Goal: Task Accomplishment & Management: Complete application form

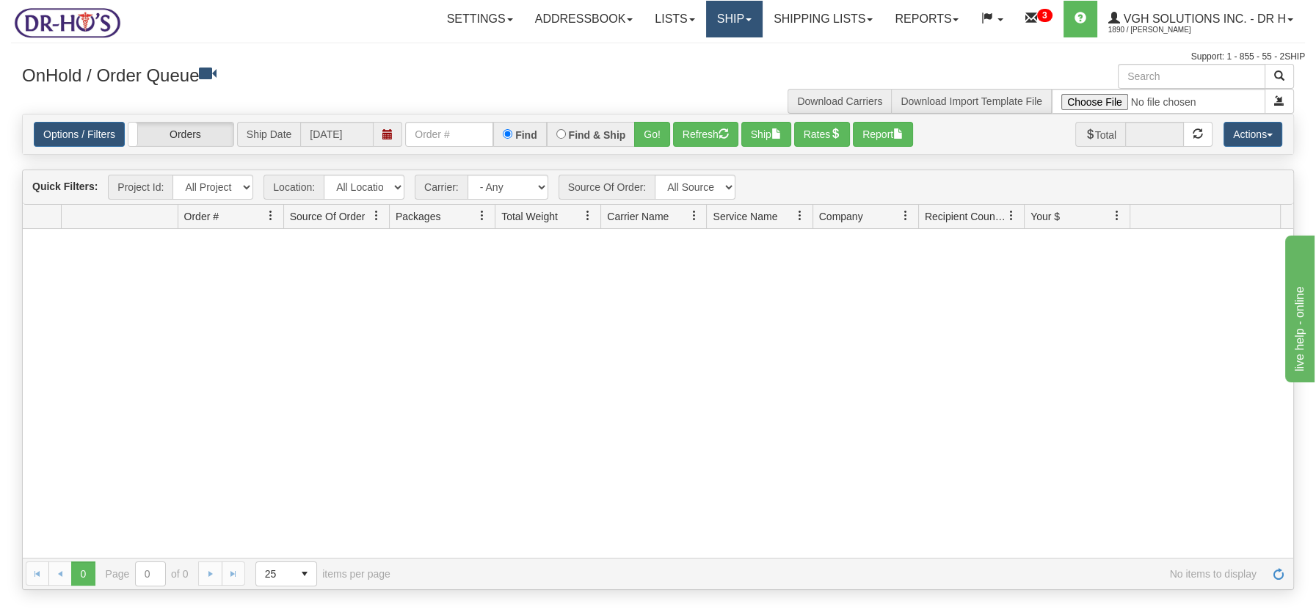
click at [712, 14] on link "Ship" at bounding box center [734, 19] width 57 height 37
click at [670, 49] on span "Ship Screen" at bounding box center [672, 52] width 56 height 12
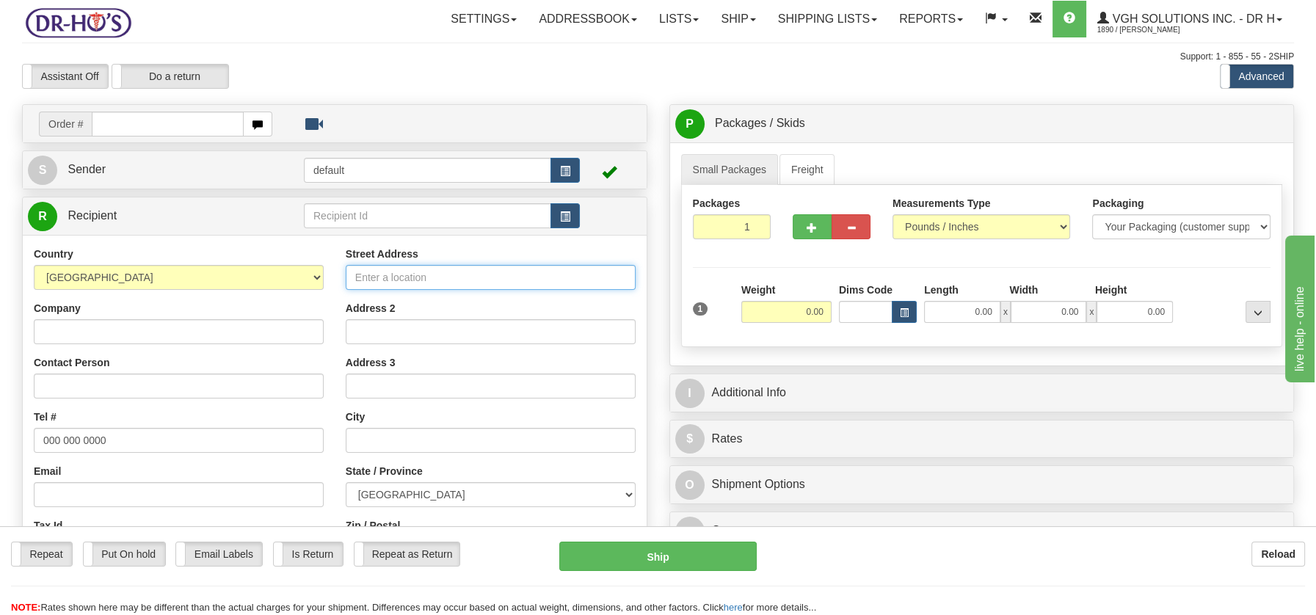
click at [380, 281] on input "Street Address" at bounding box center [491, 277] width 290 height 25
paste input "[STREET_ADDRESS]"
type input "130 Rue St AlphonseDrummondville, QC J2B 6L4"
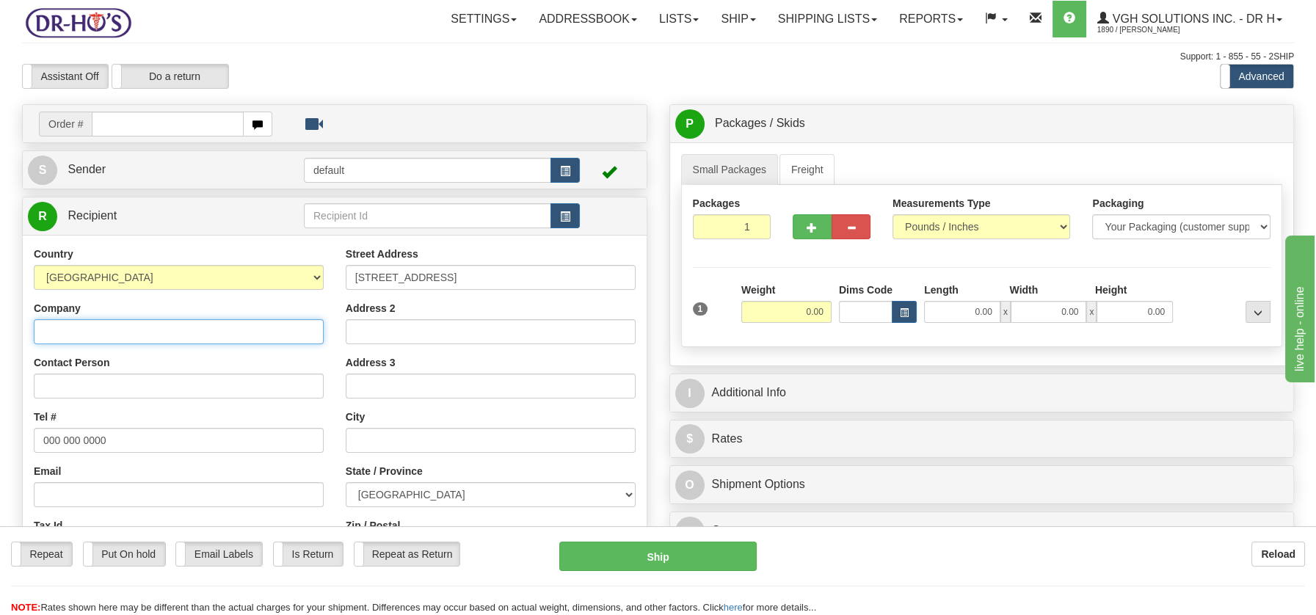
click at [62, 325] on input "Company" at bounding box center [179, 331] width 290 height 25
paste input "Carmen Binette"
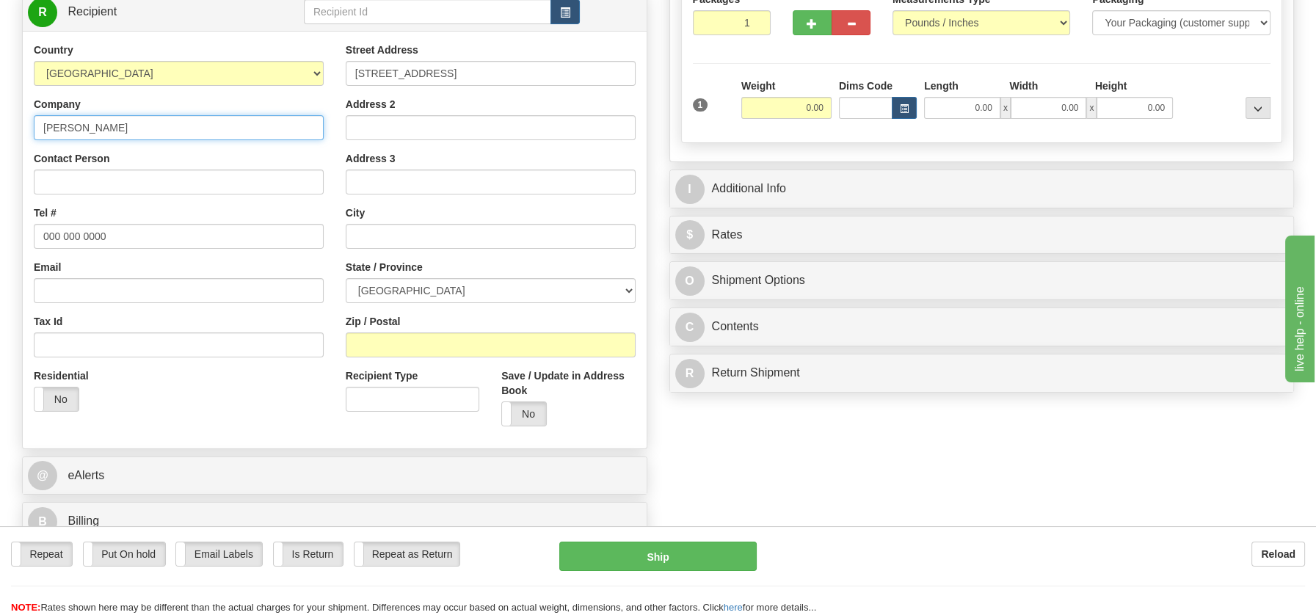
scroll to position [221, 0]
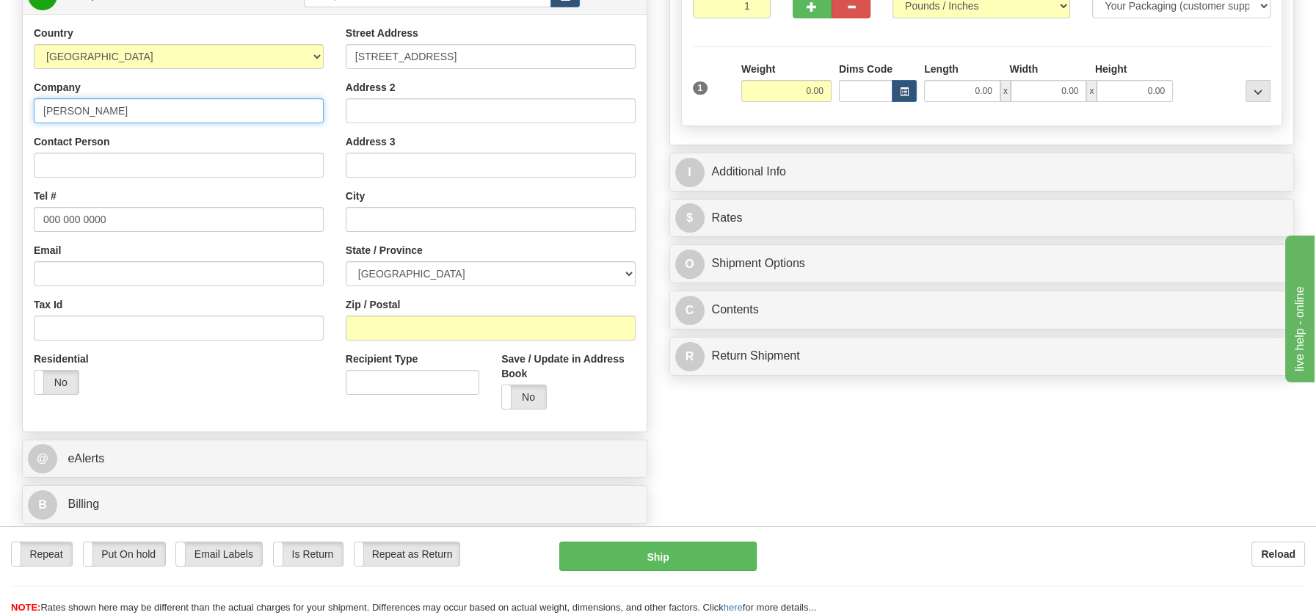
type input "Carmen Binette"
drag, startPoint x: 38, startPoint y: 217, endPoint x: 136, endPoint y: 220, distance: 97.7
click at [136, 220] on input "000 000 0000" at bounding box center [179, 219] width 290 height 25
paste input "8198500892"
type input "8198500892"
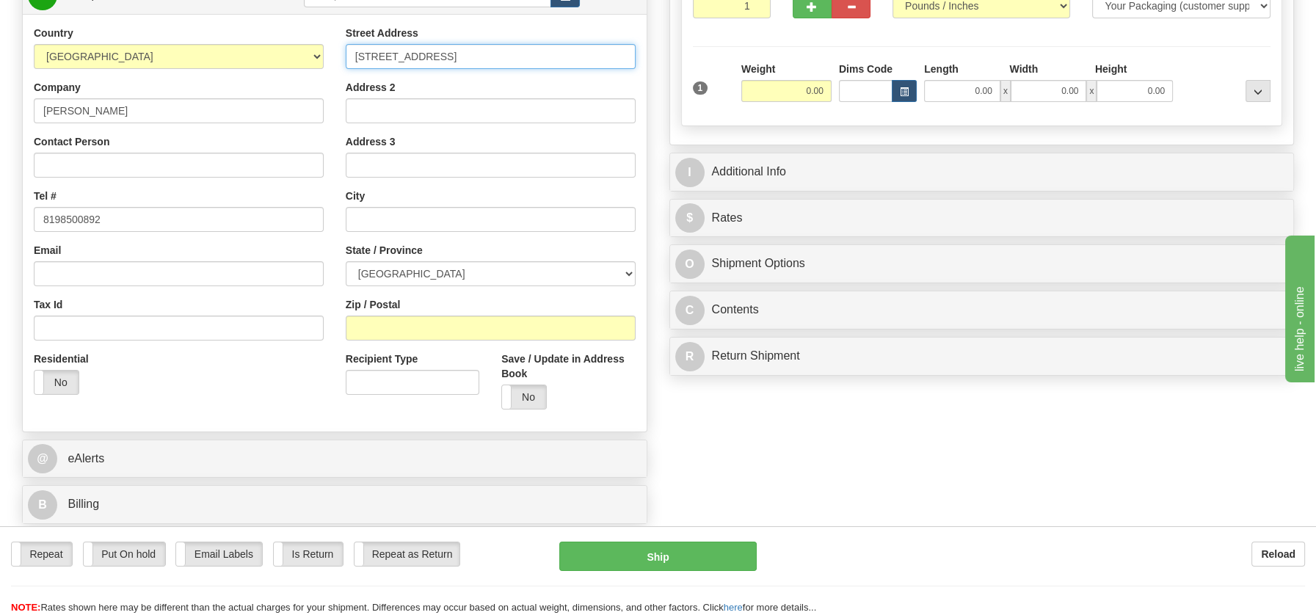
drag, startPoint x: 452, startPoint y: 57, endPoint x: 593, endPoint y: 56, distance: 141.0
click at [593, 56] on input "130 Rue St AlphonseDrummondville, QC J2B 6L4" at bounding box center [491, 56] width 290 height 25
click at [367, 215] on input "text" at bounding box center [491, 219] width 290 height 25
paste input "Drummondville, QC J2B 6L4"
drag, startPoint x: 449, startPoint y: 220, endPoint x: 507, endPoint y: 216, distance: 57.4
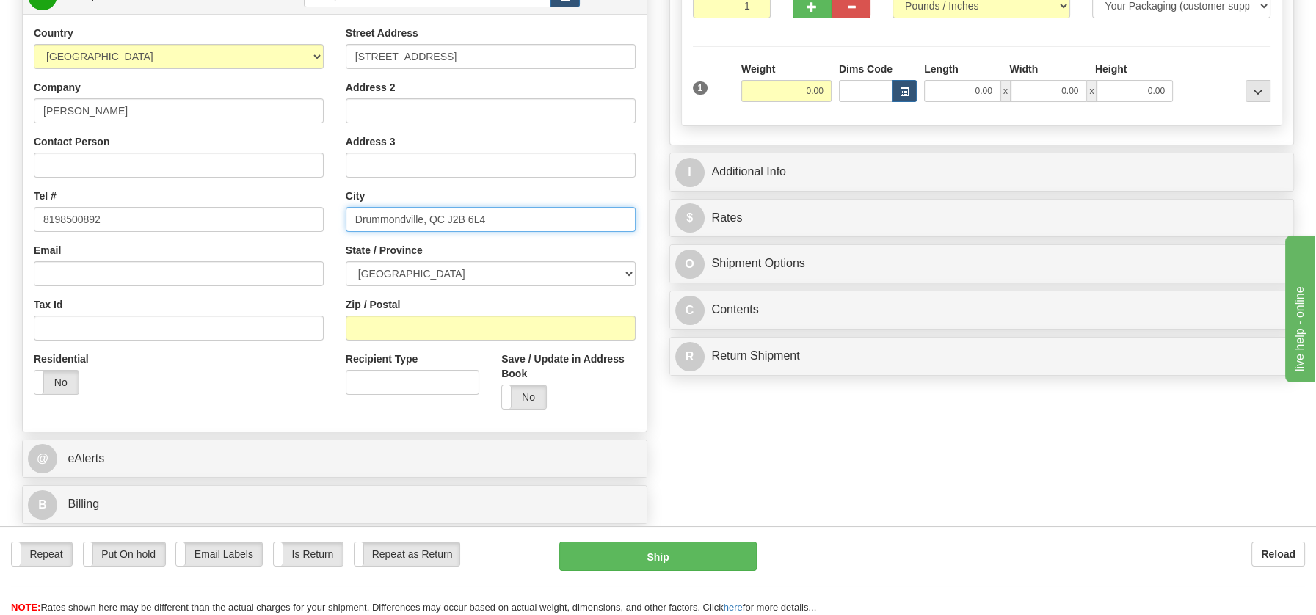
click at [507, 216] on input "Drummondville, QC J2B 6L4" at bounding box center [491, 219] width 290 height 25
type input "Drummondville, QC J2B 6L4"
click at [389, 327] on input "Zip / Postal" at bounding box center [491, 328] width 290 height 25
paste input "J2B 6L4"
type input "J2B 6L4"
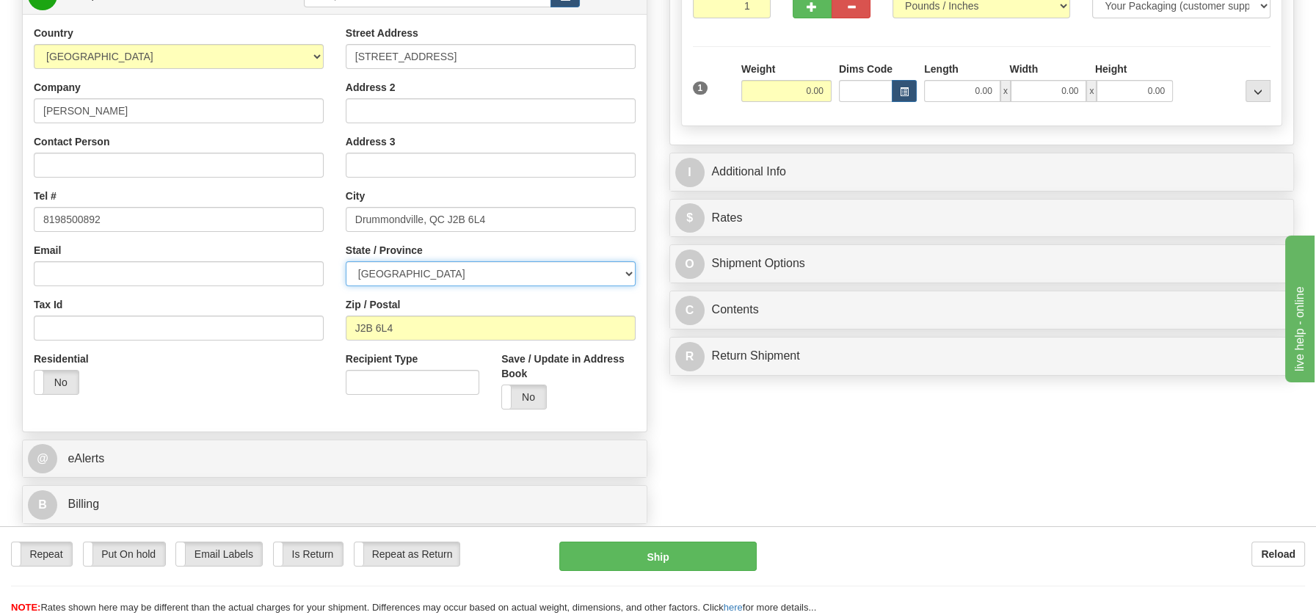
click at [623, 273] on select "ALBERTA BRITISH COLUMBIA MANITOBA NEW BRUNSWICK NEWFOUNDLAND NOVA SCOTIA NUNAVU…" at bounding box center [491, 273] width 290 height 25
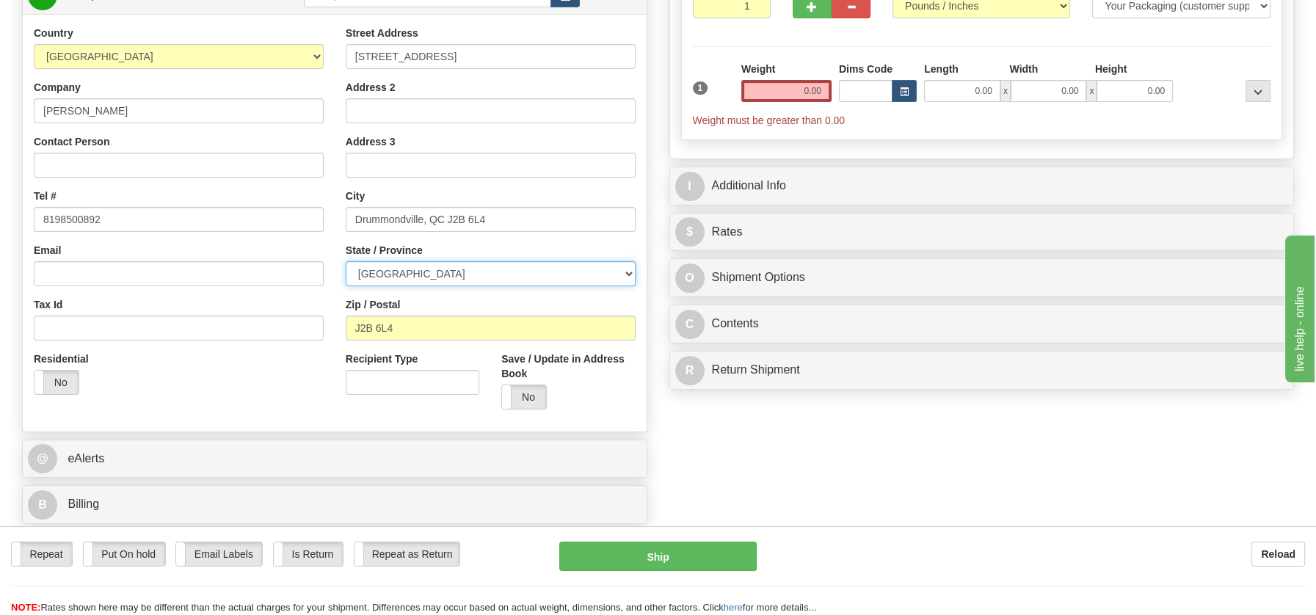
select select "QC"
click at [346, 261] on select "ALBERTA BRITISH COLUMBIA MANITOBA NEW BRUNSWICK NEWFOUNDLAND NOVA SCOTIA NUNAVU…" at bounding box center [491, 273] width 290 height 25
drag, startPoint x: 422, startPoint y: 215, endPoint x: 536, endPoint y: 215, distance: 113.8
click at [536, 215] on input "Drummondville, QC J2B 6L4" at bounding box center [491, 219] width 290 height 25
type input "Drummondville"
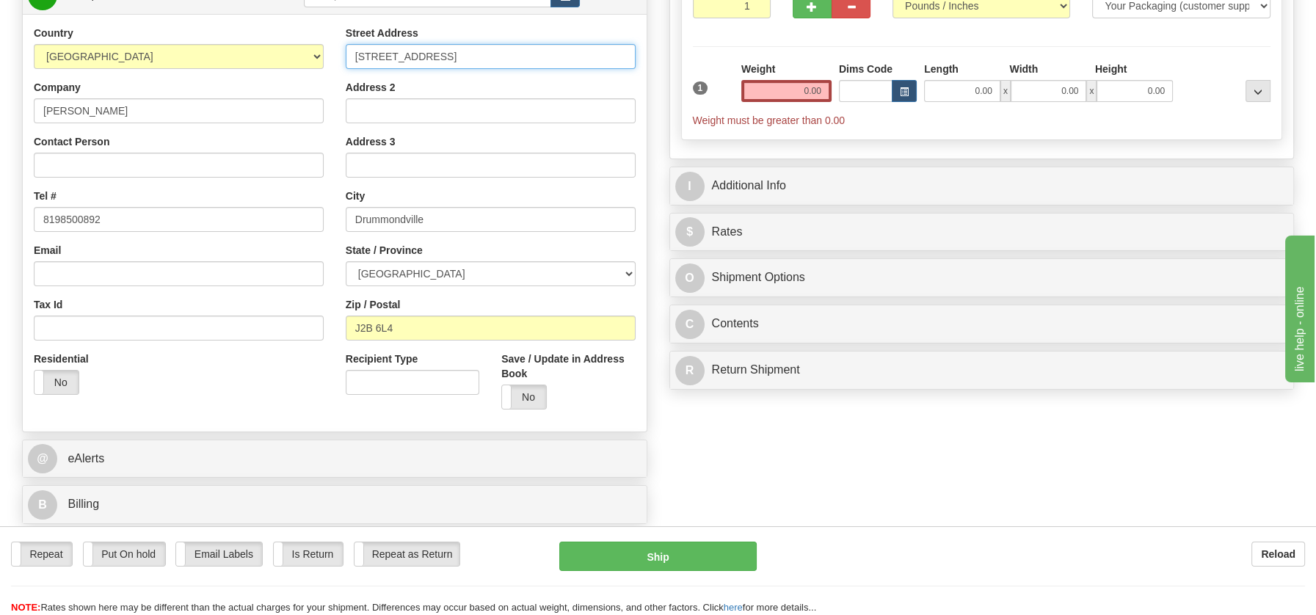
drag, startPoint x: 453, startPoint y: 51, endPoint x: 606, endPoint y: 62, distance: 153.9
click at [606, 62] on input "130 Rue St AlphonseDrummondville, QC J2B 6L4" at bounding box center [491, 56] width 290 height 25
type input "130 Rue St Alphonse"
drag, startPoint x: 782, startPoint y: 93, endPoint x: 861, endPoint y: 101, distance: 79.6
click at [861, 101] on div "1 Weight 0.00 Dims Code 0.00" at bounding box center [982, 95] width 586 height 66
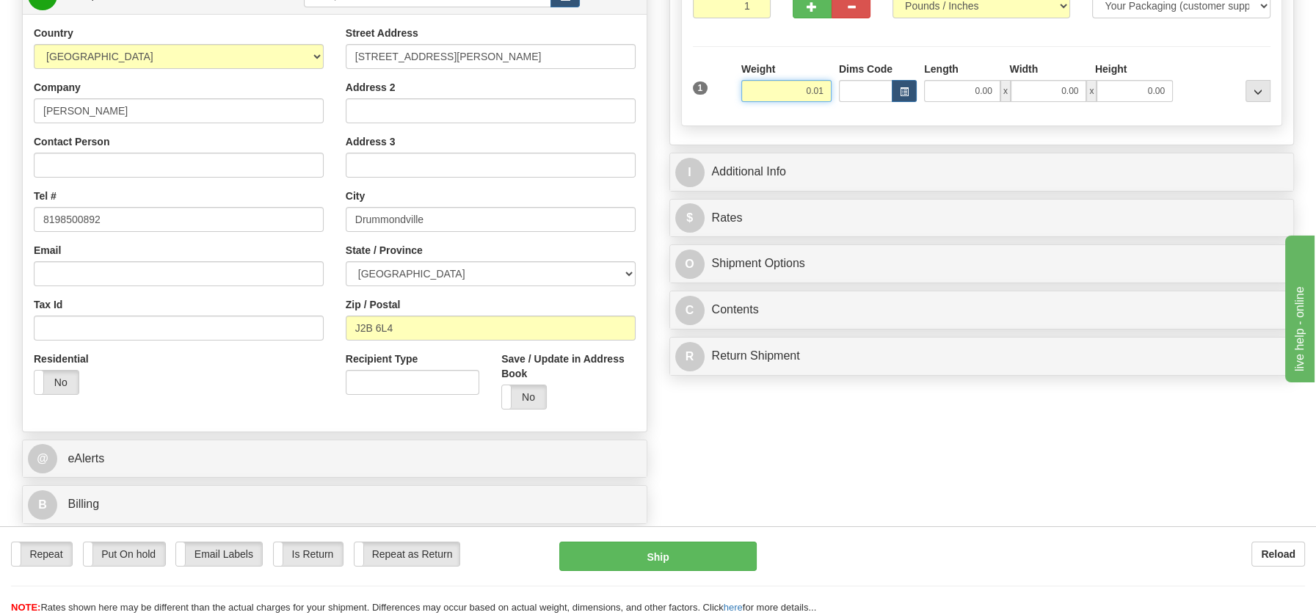
type input "0.01"
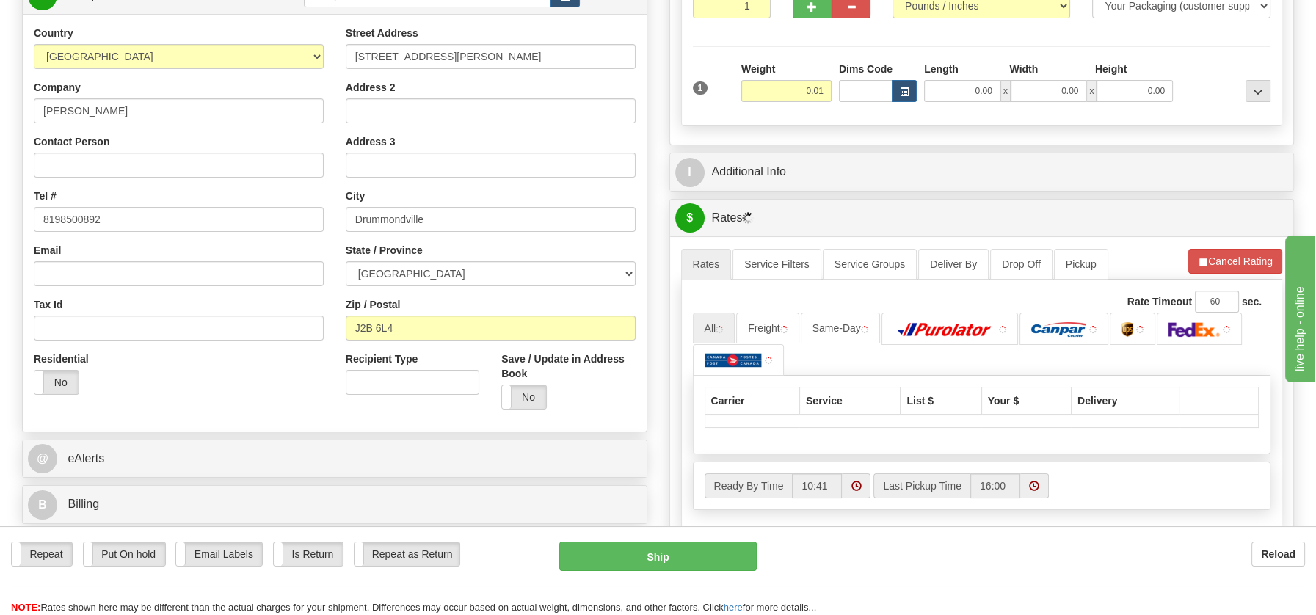
click at [772, 341] on div "P Packages / Skids 1 Packages - Weight: 0.01 Lbs 1 Skids - Weight: NaN Lbs Ship…" at bounding box center [983, 287] width 648 height 809
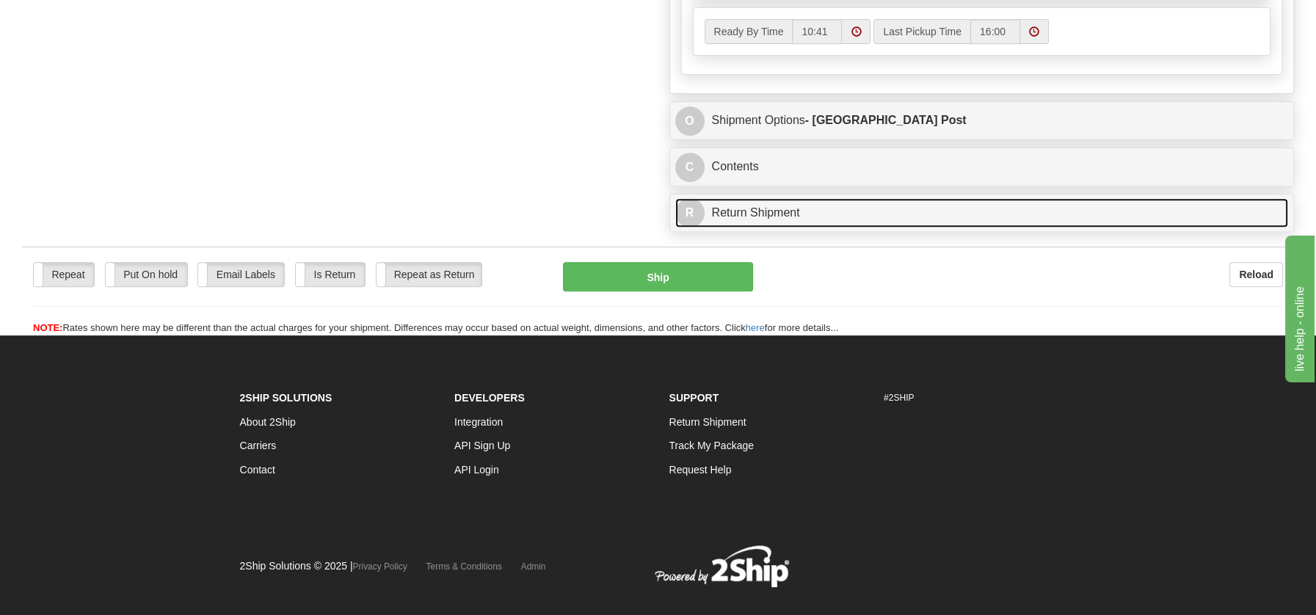
scroll to position [917, 0]
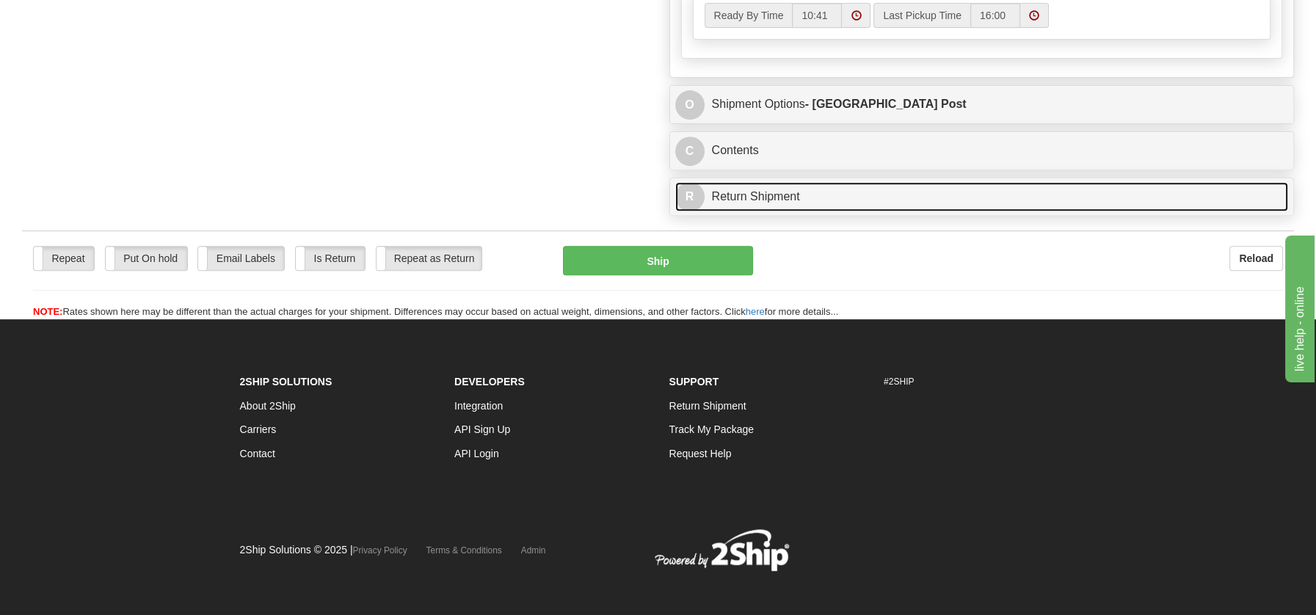
click at [751, 189] on link "R Return Shipment" at bounding box center [983, 197] width 614 height 30
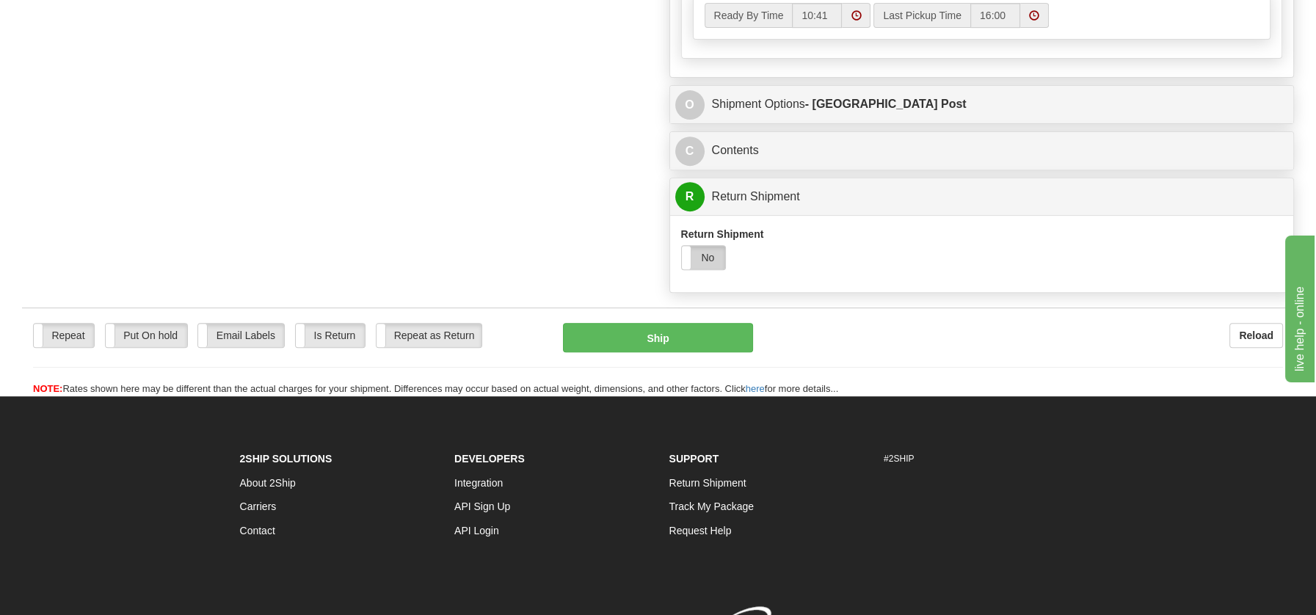
click at [705, 249] on label "No" at bounding box center [704, 257] width 44 height 23
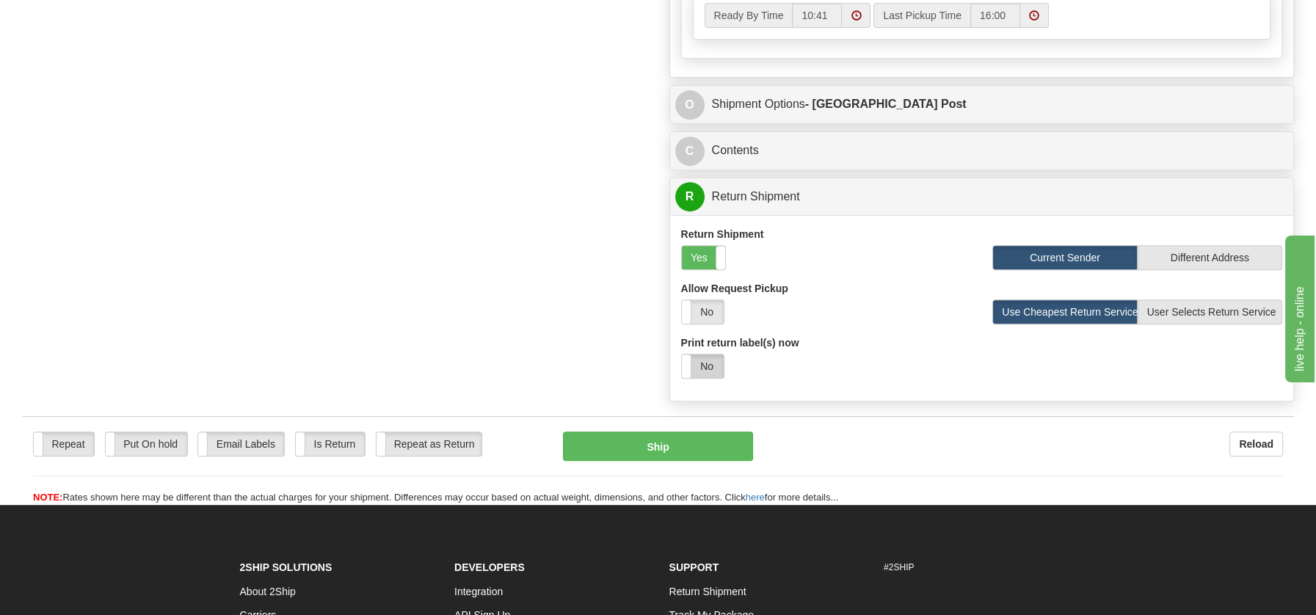
click at [707, 363] on label "No" at bounding box center [703, 366] width 42 height 23
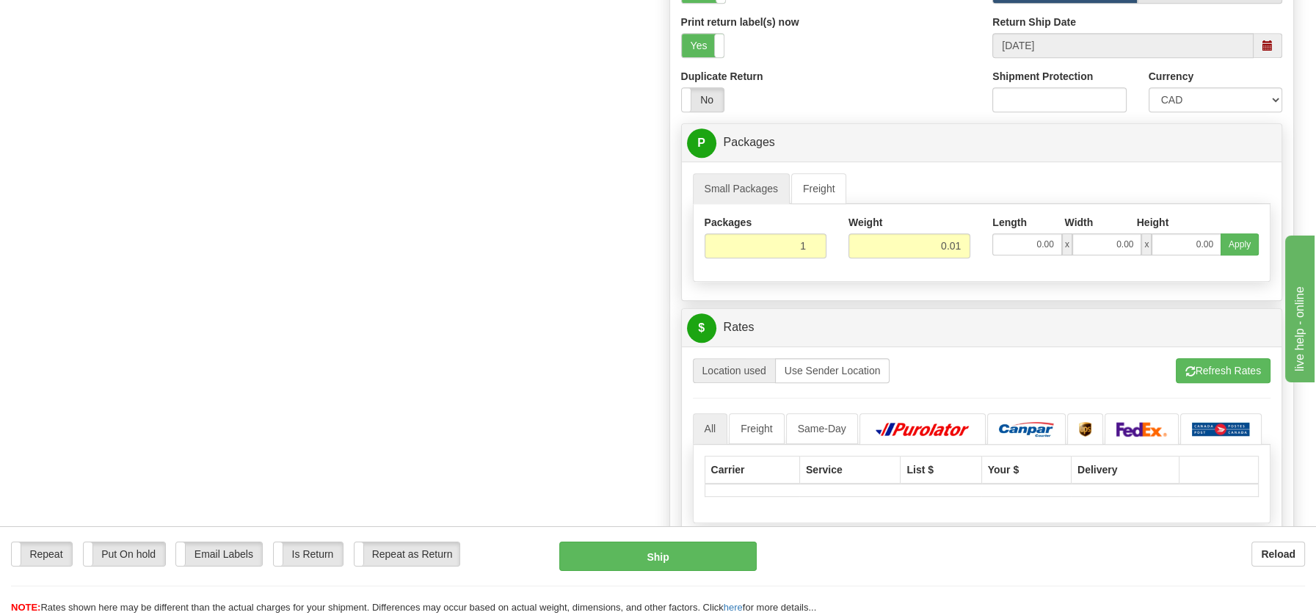
scroll to position [1291, 0]
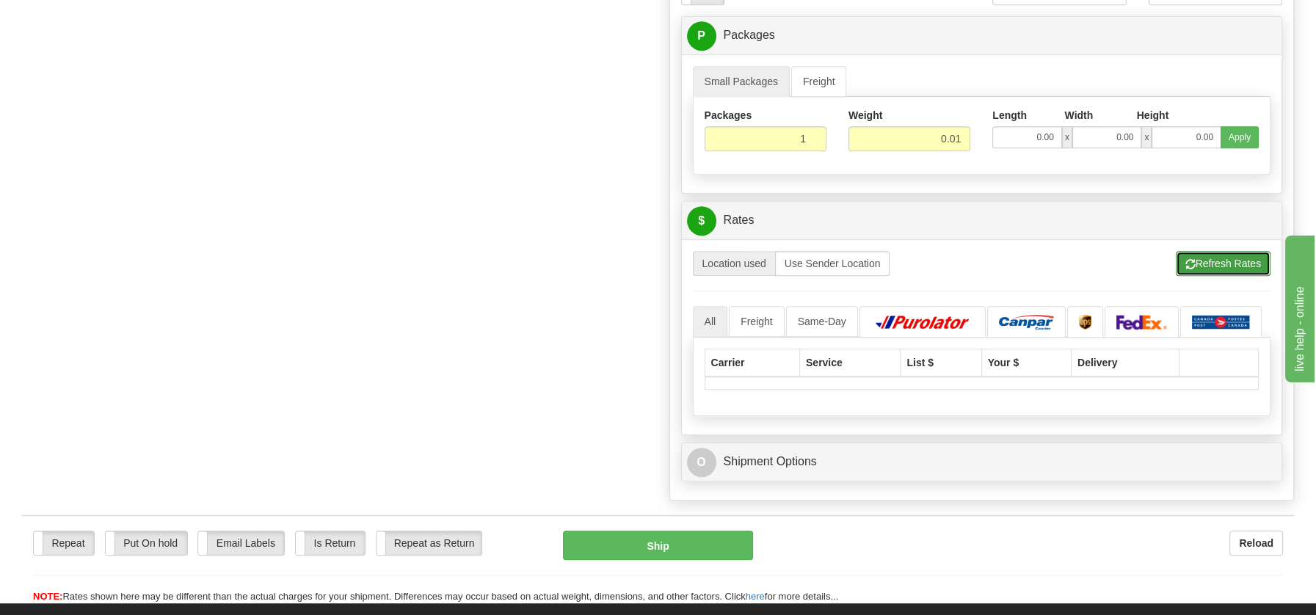
click at [1221, 261] on button "Refresh Rates" at bounding box center [1223, 263] width 95 height 25
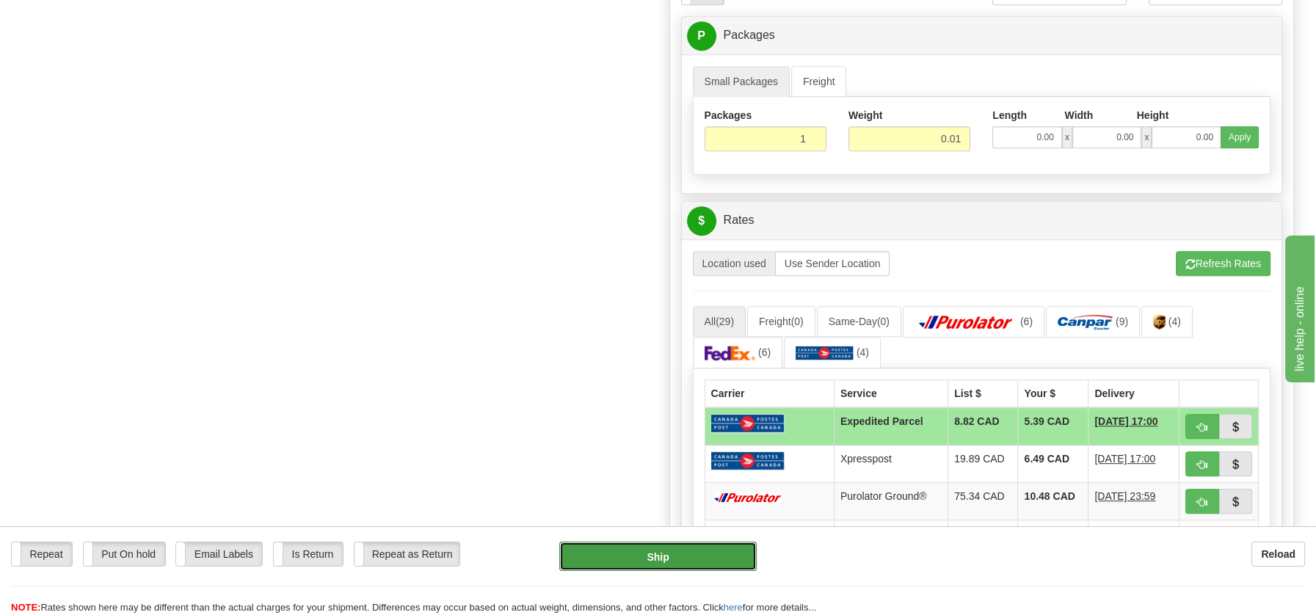
click at [642, 554] on button "Ship" at bounding box center [658, 556] width 198 height 29
type input "DOM.EP"
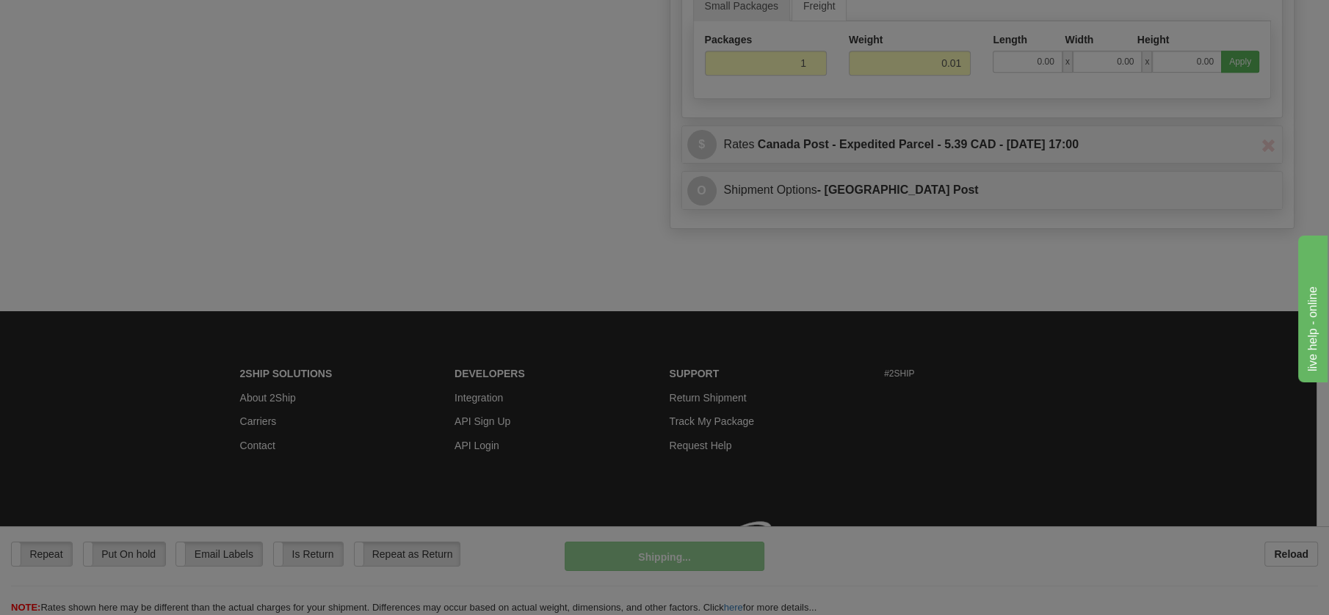
scroll to position [757, 0]
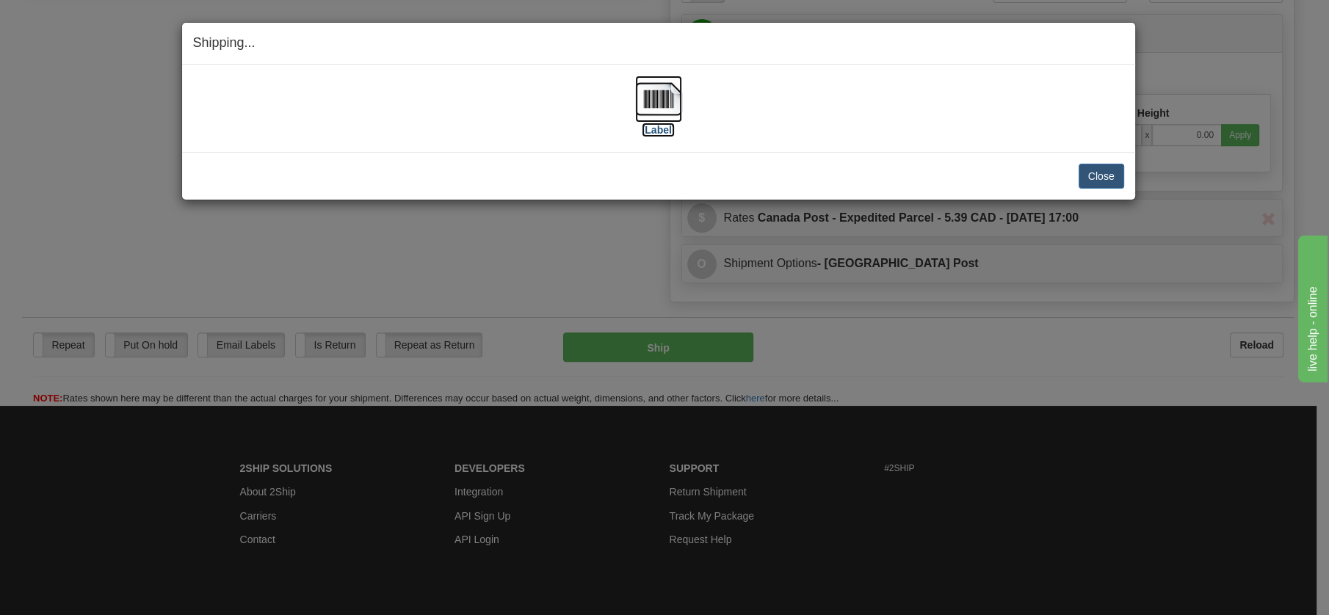
click at [662, 102] on img at bounding box center [658, 99] width 47 height 47
click at [1114, 175] on button "Close" at bounding box center [1102, 176] width 46 height 25
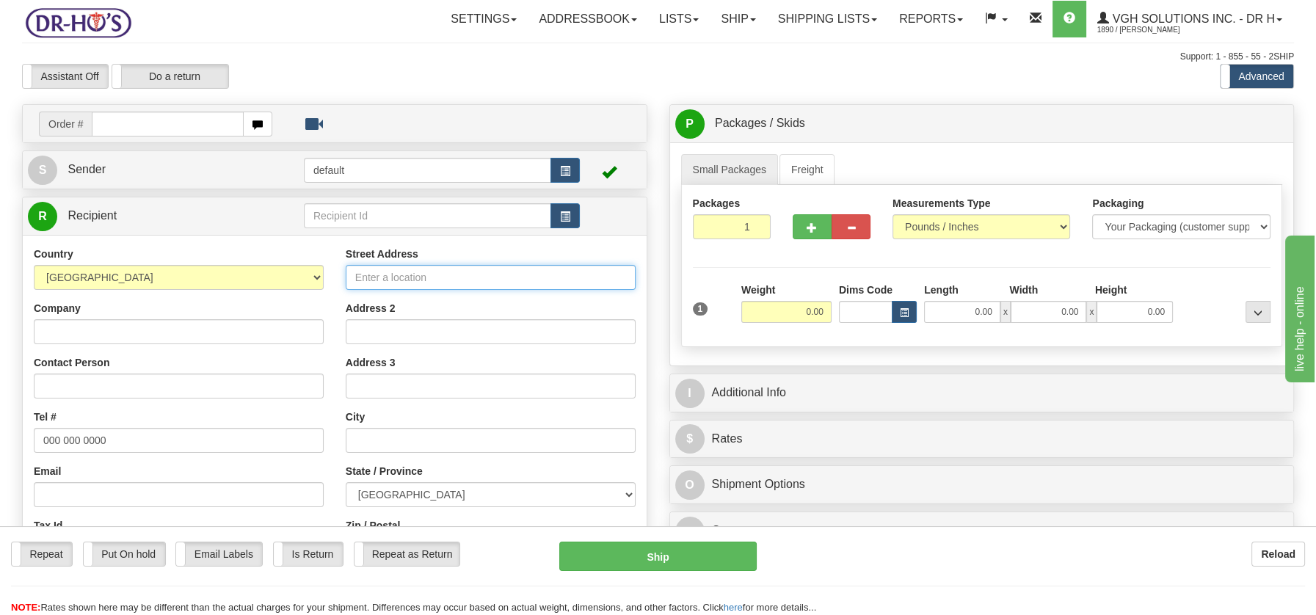
click at [391, 278] on input "Street Address" at bounding box center [491, 277] width 290 height 25
paste input "1640 Chem. du Gouvernement #4Sainte-Julienne, QC J0K 2T0"
type input "1640 Chem. du Gouvernement #4Sainte-Julienne, QC J0K 2T0"
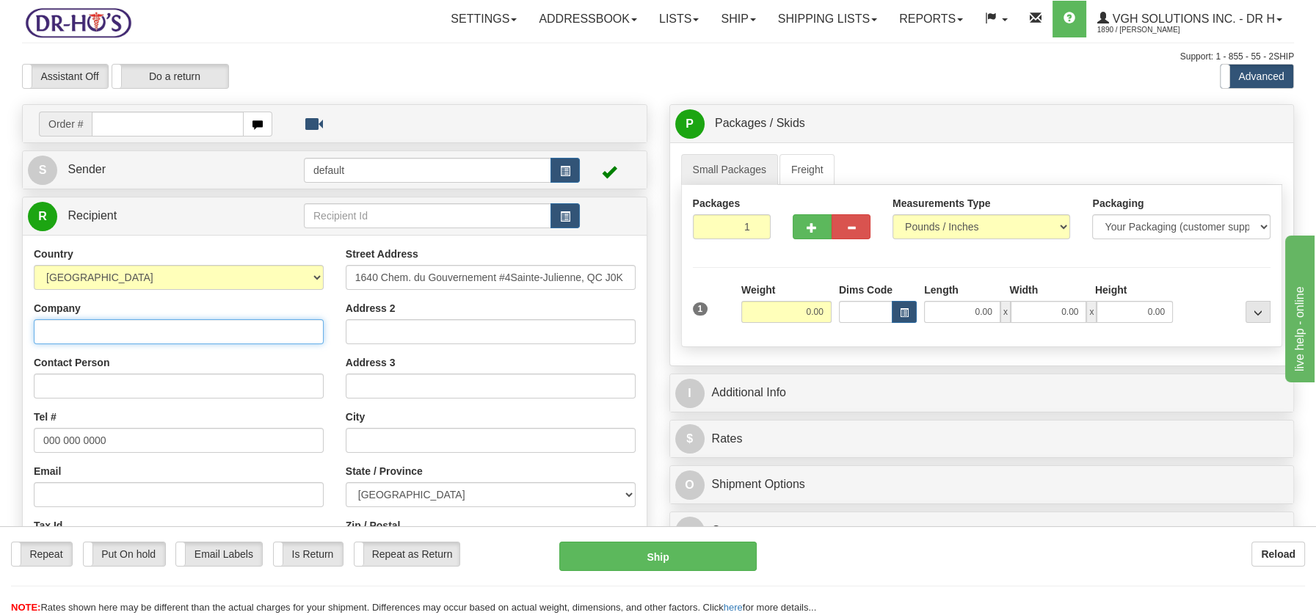
click at [50, 333] on input "Company" at bounding box center [179, 331] width 290 height 25
paste input "Daniel Vezeau"
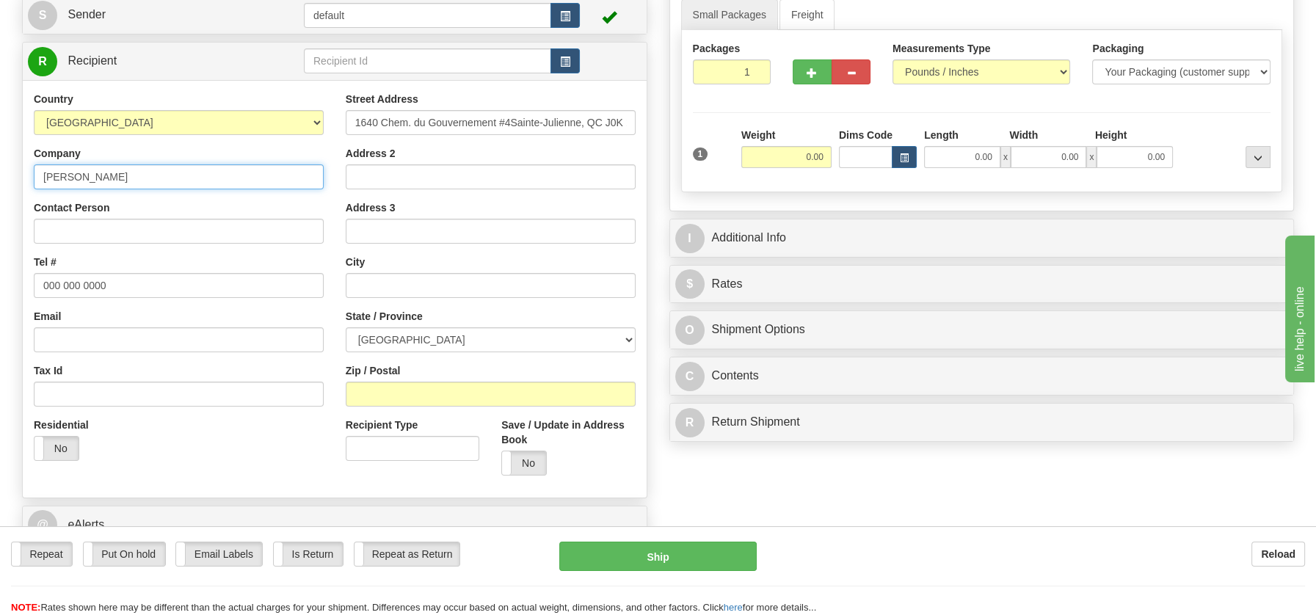
scroll to position [161, 0]
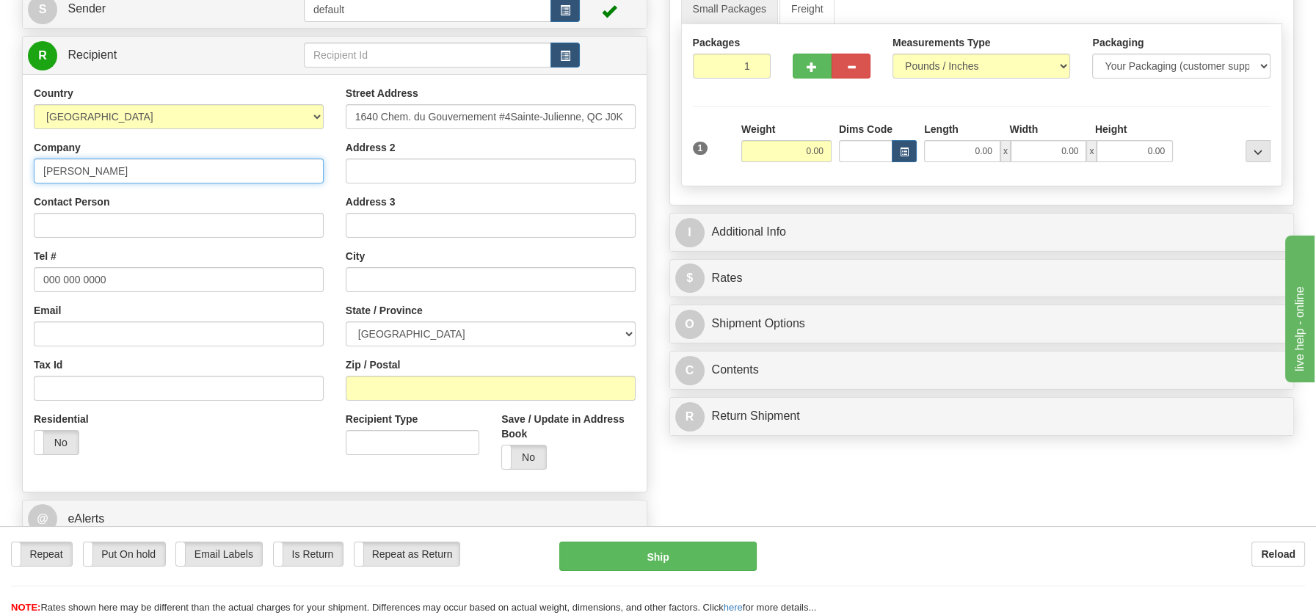
type input "Daniel Vezeau"
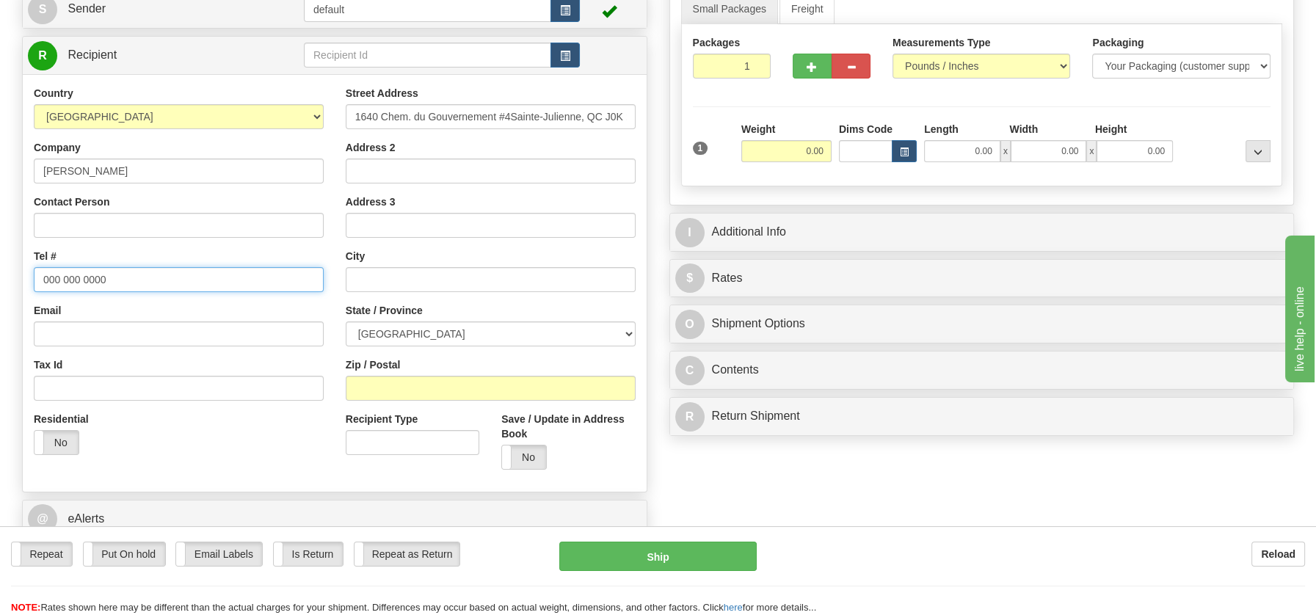
drag, startPoint x: 37, startPoint y: 278, endPoint x: 112, endPoint y: 276, distance: 74.9
click at [112, 276] on input "000 000 0000" at bounding box center [179, 279] width 290 height 25
paste input "5146471805"
type input "5146471805"
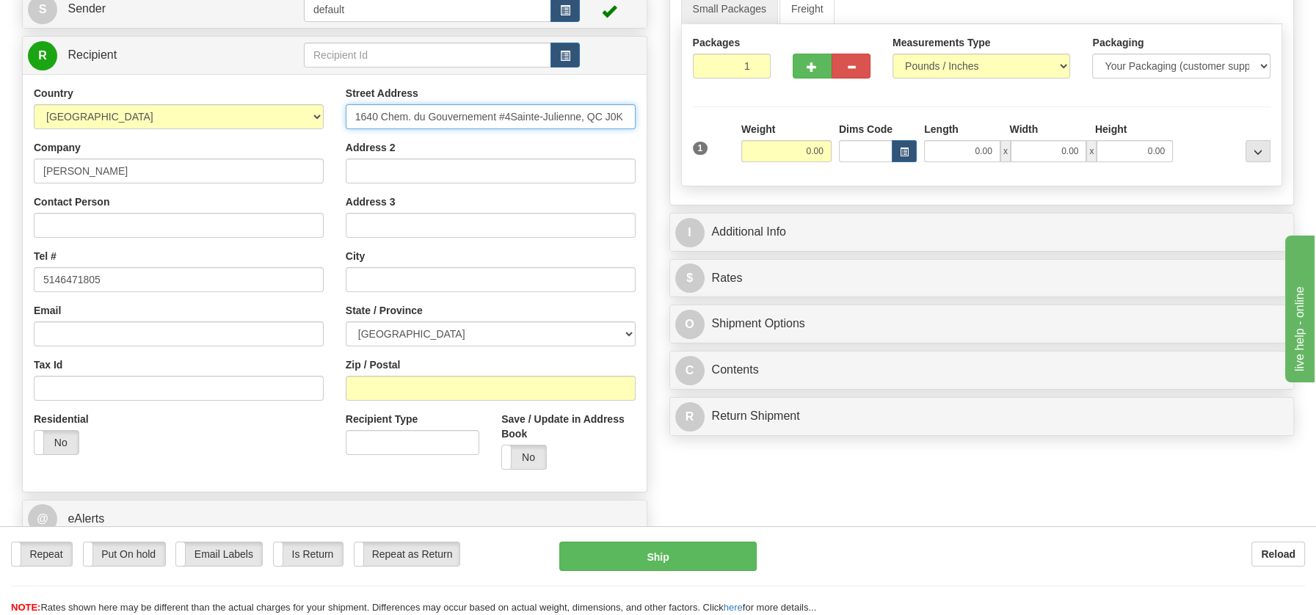
scroll to position [0, 17]
drag, startPoint x: 510, startPoint y: 111, endPoint x: 644, endPoint y: 120, distance: 133.9
click at [644, 120] on div "Street Address 1640 Chem. du Gouvernement #4Sainte-Julienne, QC J0K 2T0 Address…" at bounding box center [491, 283] width 312 height 395
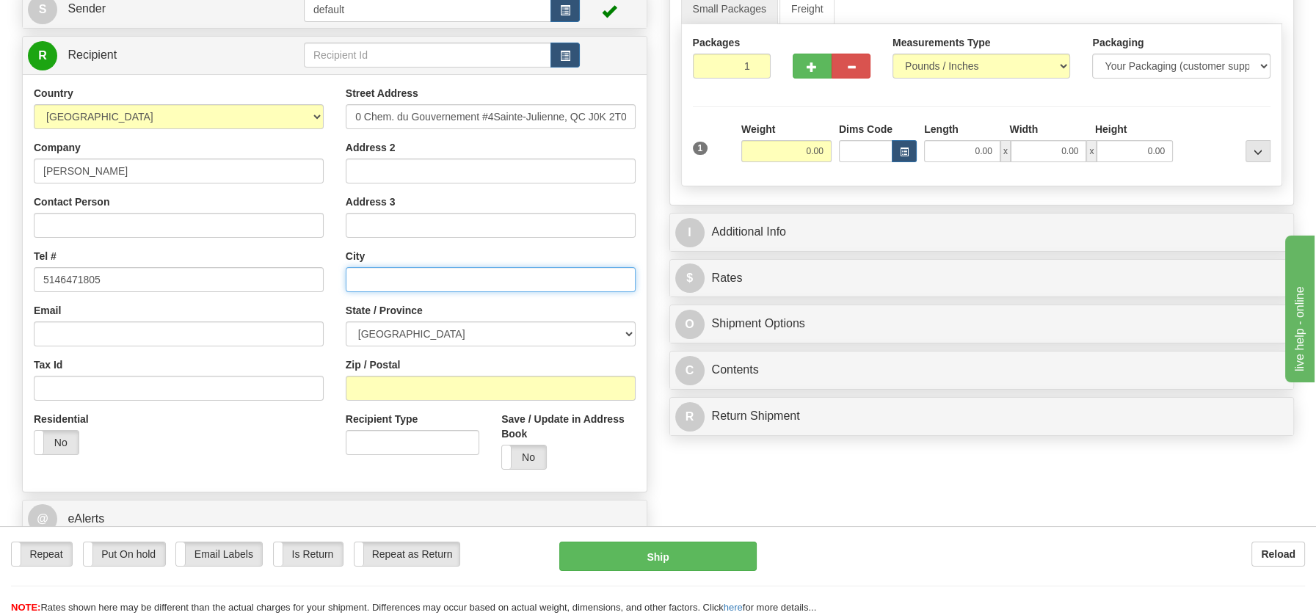
click at [379, 278] on input "text" at bounding box center [491, 279] width 290 height 25
paste input "Sainte-Julienne, QC J0K 2T0"
click at [452, 279] on input "Sainte-Julienne, QC J0K 2T0" at bounding box center [491, 279] width 290 height 25
drag, startPoint x: 450, startPoint y: 279, endPoint x: 500, endPoint y: 275, distance: 50.1
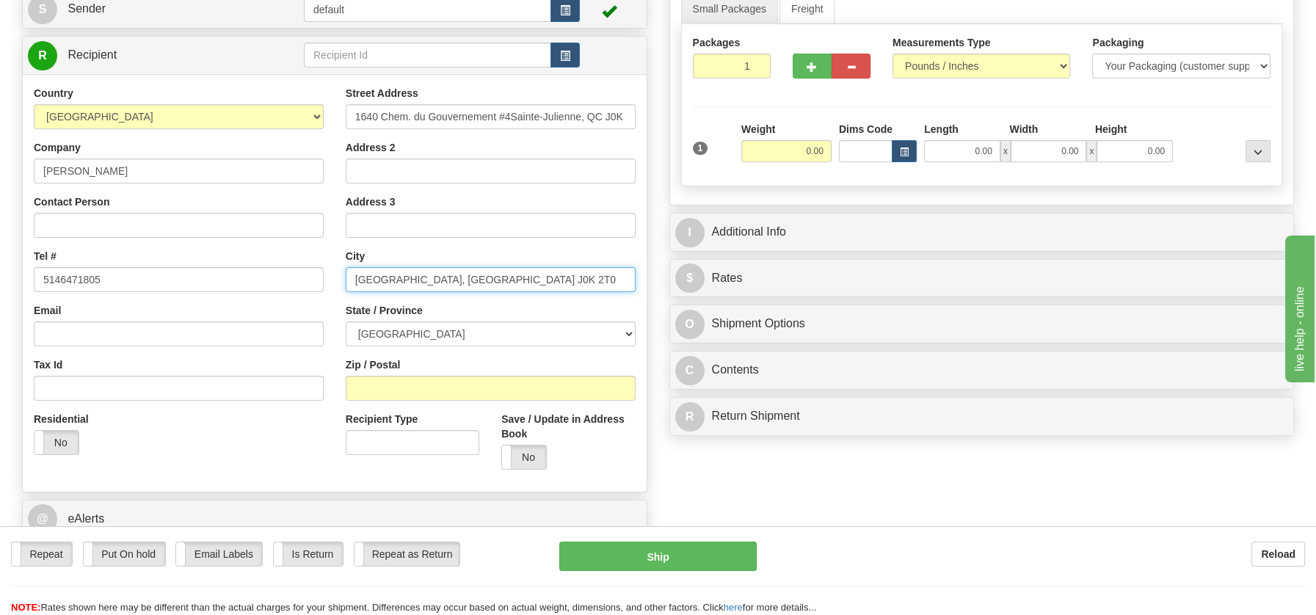
click at [500, 275] on input "Sainte-Julienne, QC J0K 2T0" at bounding box center [491, 279] width 290 height 25
type input "Sainte-Julienne, QC J0K 2T0"
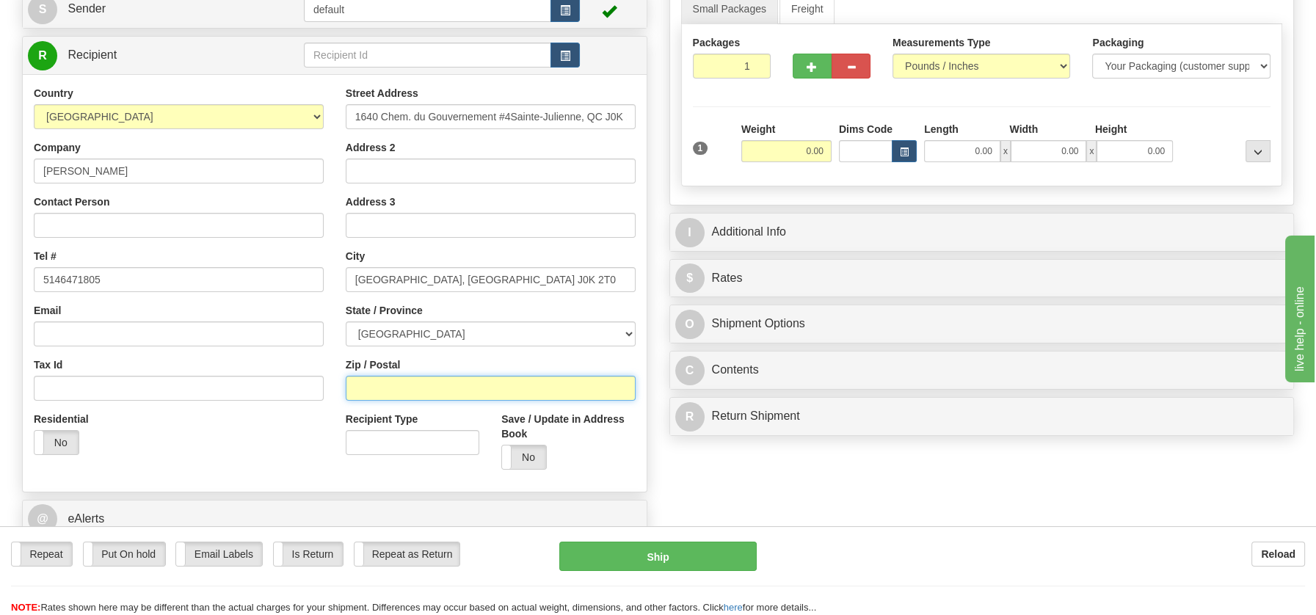
click at [388, 380] on input "Zip / Postal" at bounding box center [491, 388] width 290 height 25
paste input "J0K 2T0"
type input "J0K 2T0"
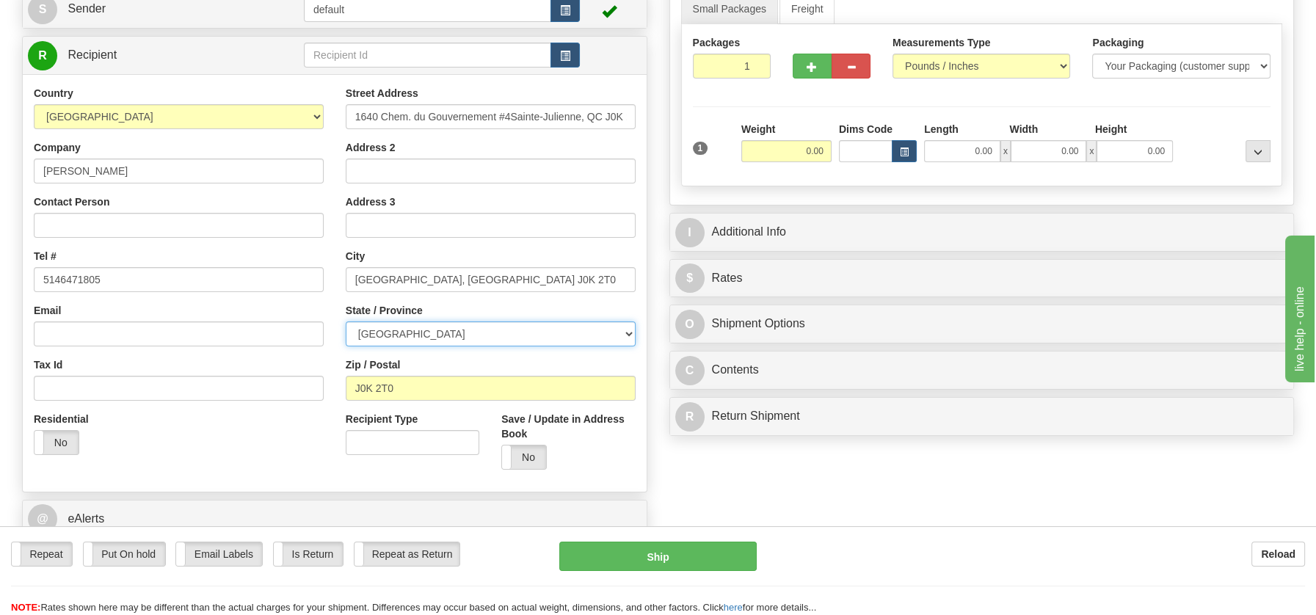
click at [627, 336] on select "ALBERTA BRITISH COLUMBIA MANITOBA NEW BRUNSWICK NEWFOUNDLAND NOVA SCOTIA NUNAVU…" at bounding box center [491, 334] width 290 height 25
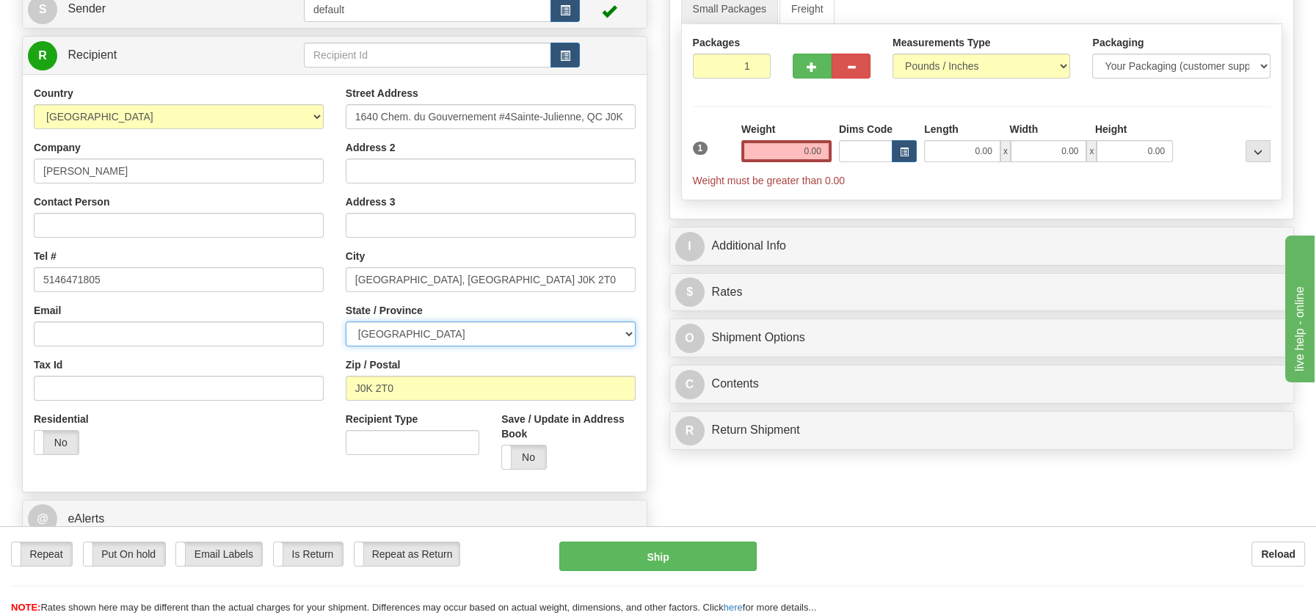
select select "QC"
click at [346, 322] on select "ALBERTA BRITISH COLUMBIA MANITOBA NEW BRUNSWICK NEWFOUNDLAND NOVA SCOTIA NUNAVU…" at bounding box center [491, 334] width 290 height 25
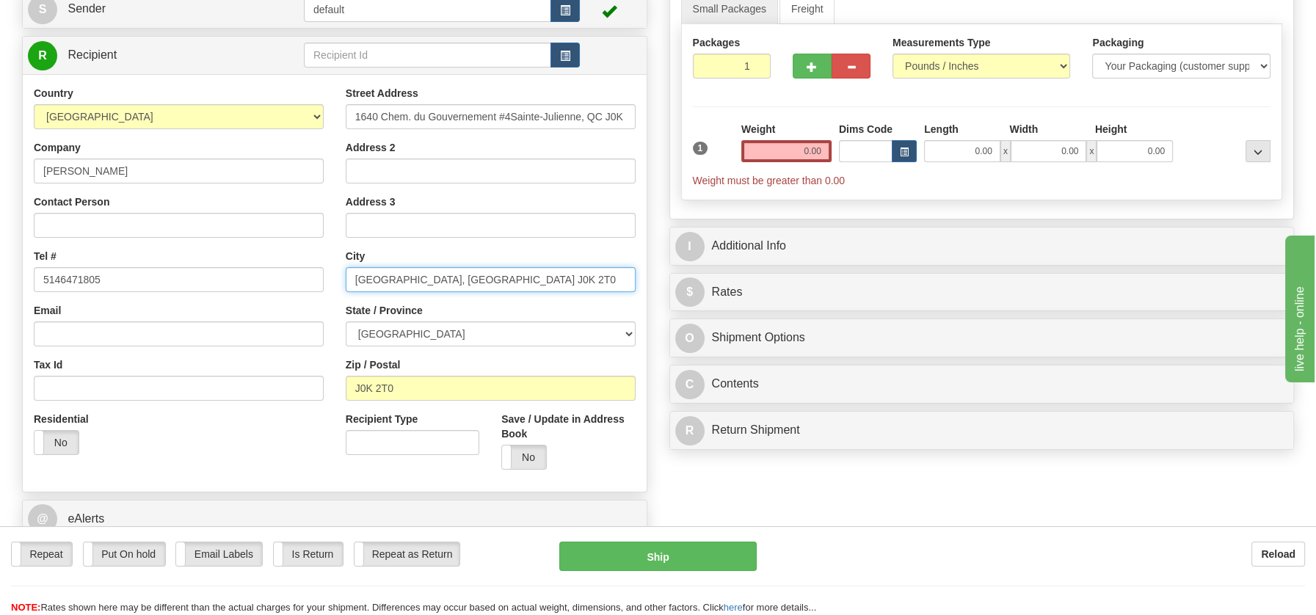
drag, startPoint x: 427, startPoint y: 279, endPoint x: 535, endPoint y: 278, distance: 107.9
click at [535, 278] on input "Sainte-Julienne, QC J0K 2T0" at bounding box center [491, 279] width 290 height 25
type input "Sainte-Julienne"
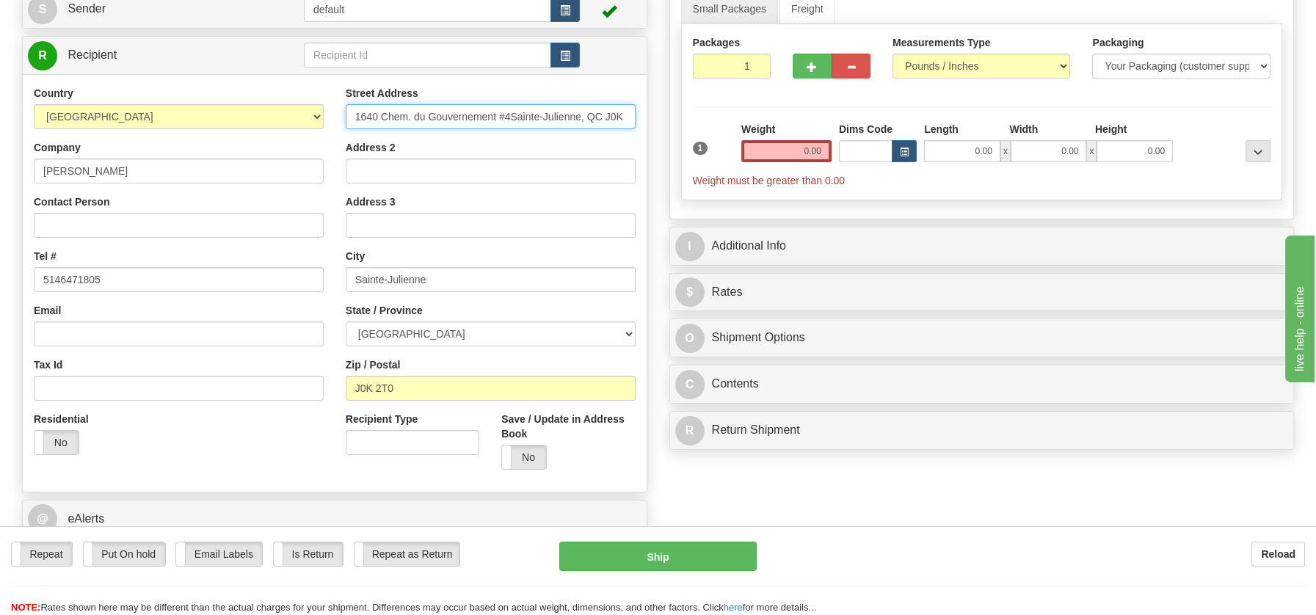
scroll to position [0, 17]
drag, startPoint x: 512, startPoint y: 120, endPoint x: 633, endPoint y: 113, distance: 121.4
click at [633, 113] on input "1640 Chem. du Gouvernement #4Sainte-Julienne, QC J0K 2T0" at bounding box center [491, 116] width 290 height 25
type input "1640 Chem. du Gouvernement #4"
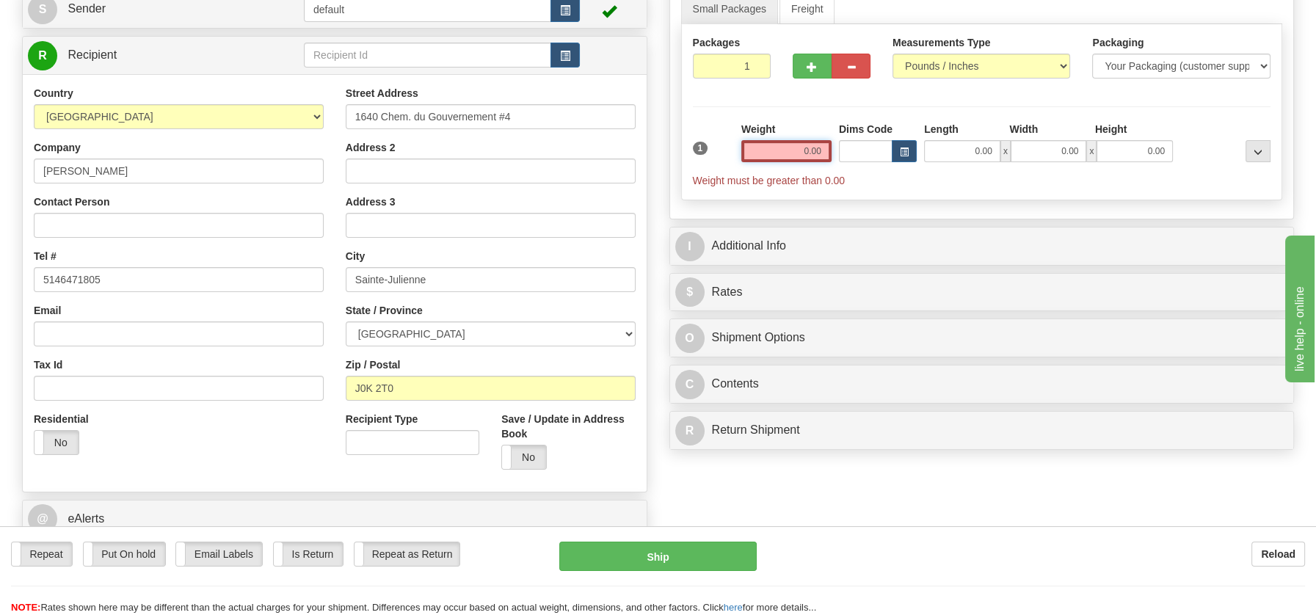
drag, startPoint x: 791, startPoint y: 152, endPoint x: 829, endPoint y: 151, distance: 38.2
click at [829, 151] on input "0.00" at bounding box center [787, 151] width 90 height 22
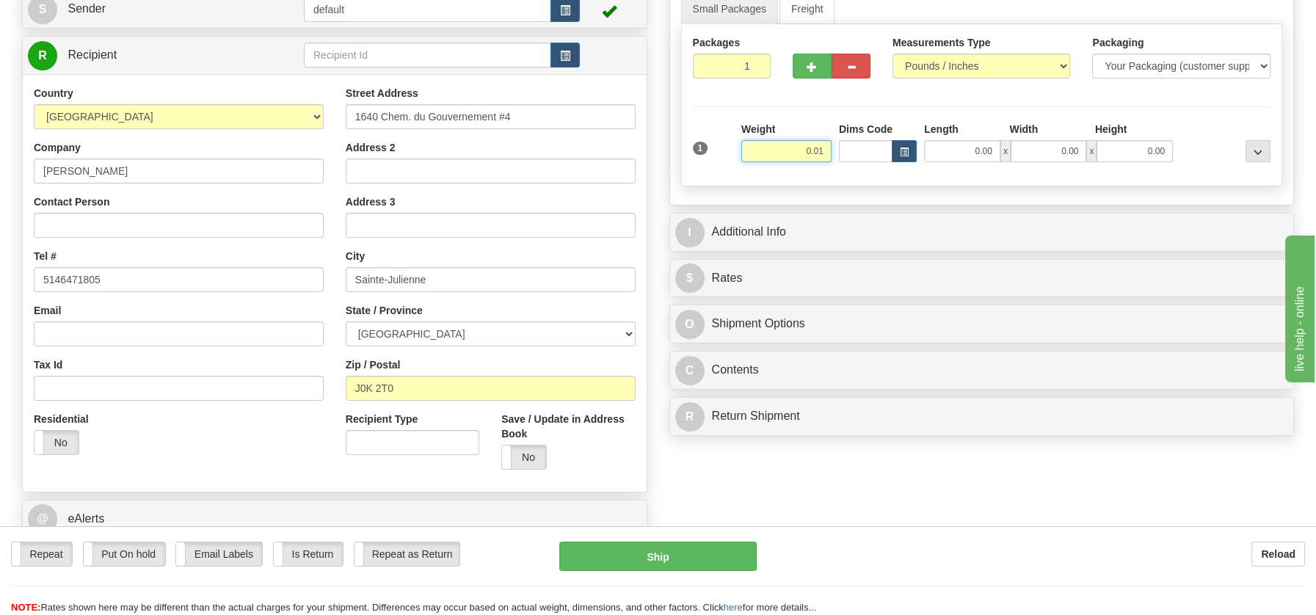
type input "0.01"
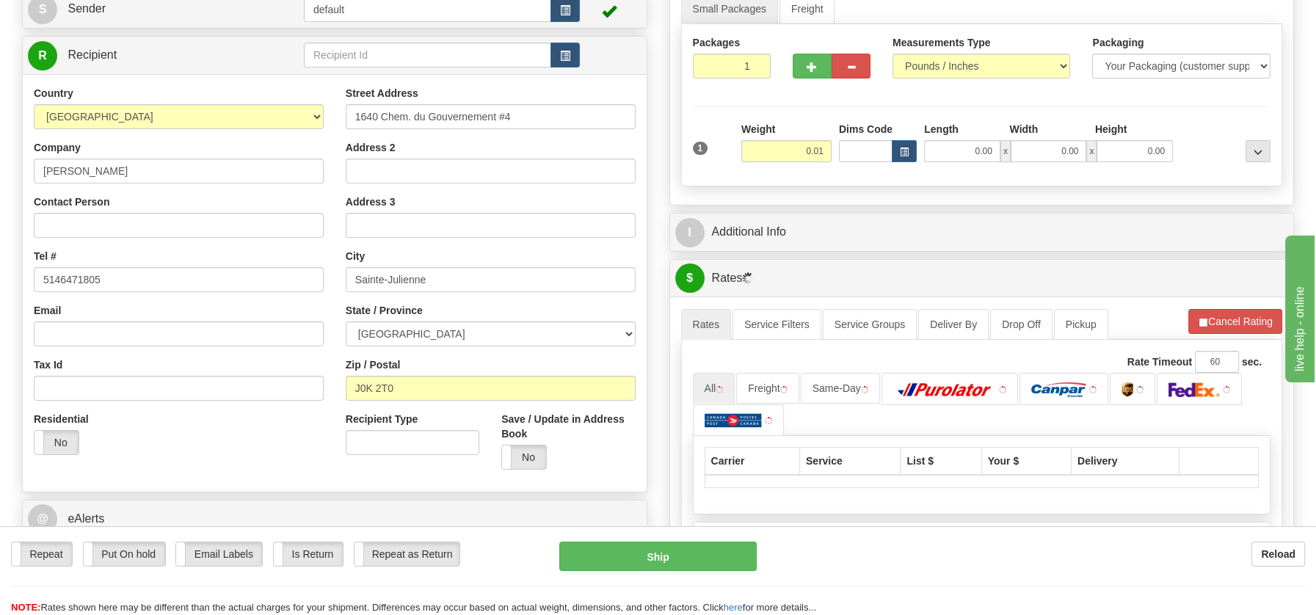
click at [735, 424] on div "P Packages / Skids 1 Packages - Weight: 0.01 Lbs 1 Skids - Weight: NaN Lbs Ship…" at bounding box center [983, 347] width 648 height 809
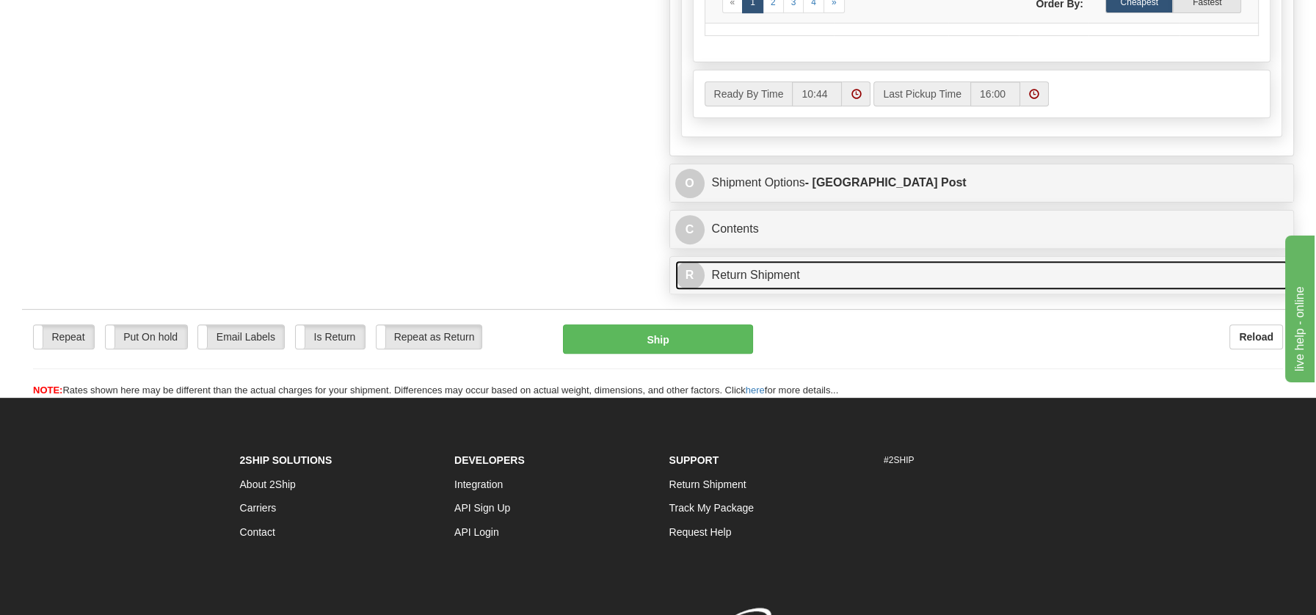
scroll to position [908, 0]
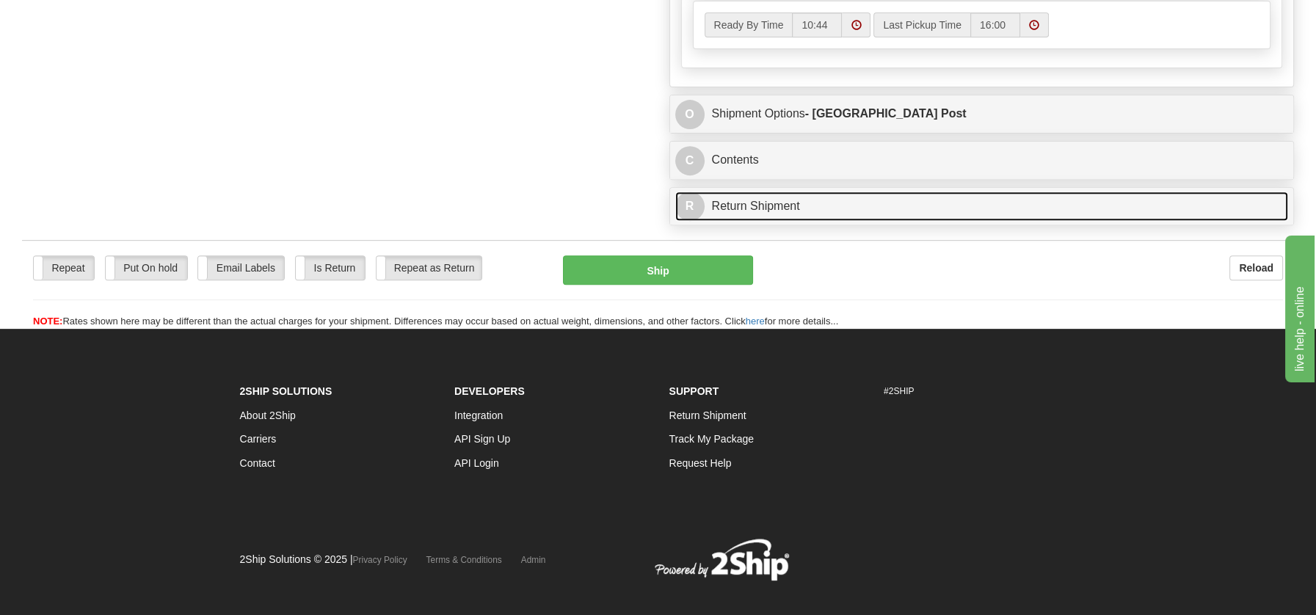
click at [734, 205] on link "R Return Shipment" at bounding box center [983, 207] width 614 height 30
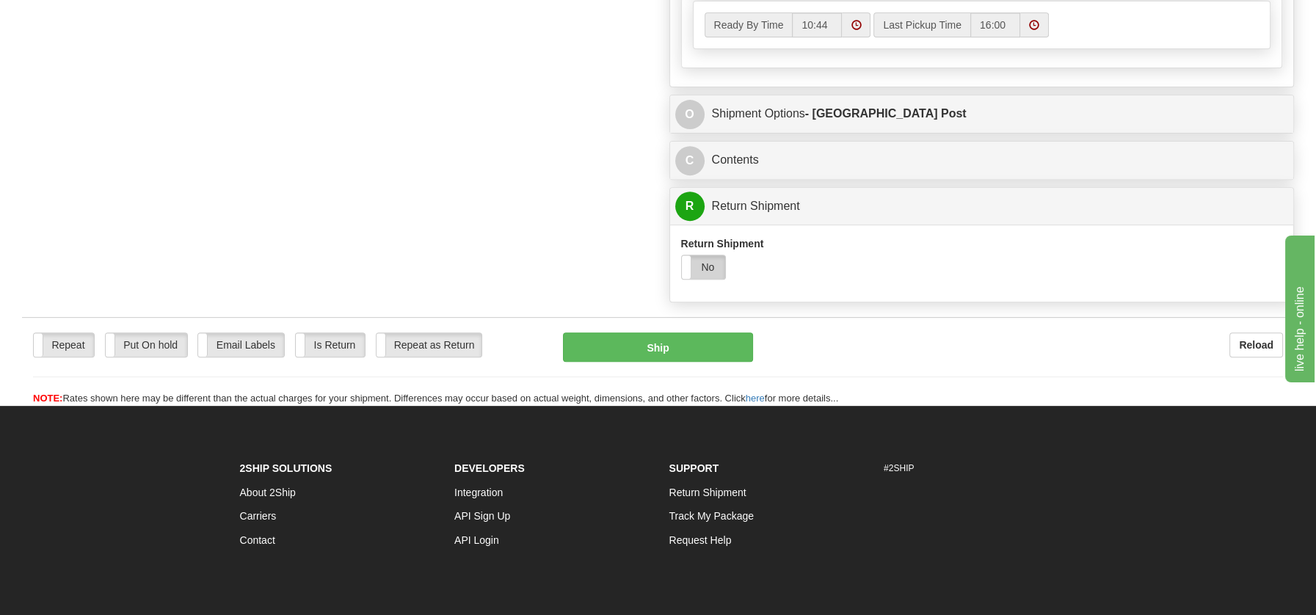
drag, startPoint x: 711, startPoint y: 264, endPoint x: 706, endPoint y: 325, distance: 62.0
click at [711, 263] on label "No" at bounding box center [704, 267] width 44 height 23
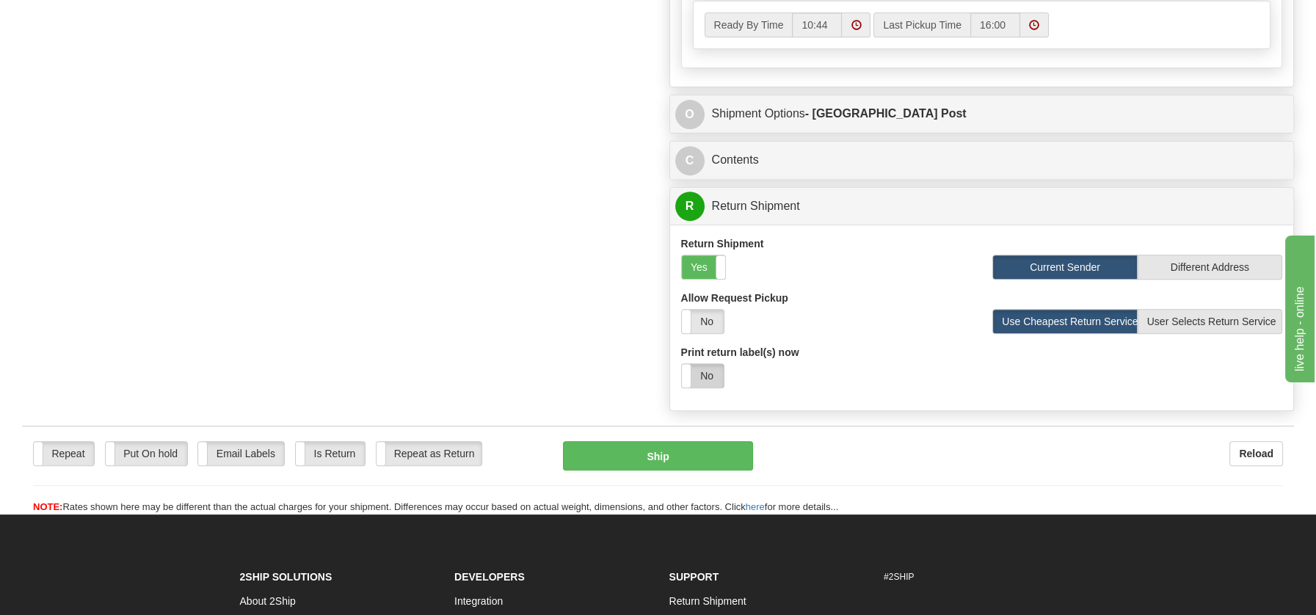
click at [705, 370] on label "No" at bounding box center [703, 375] width 42 height 23
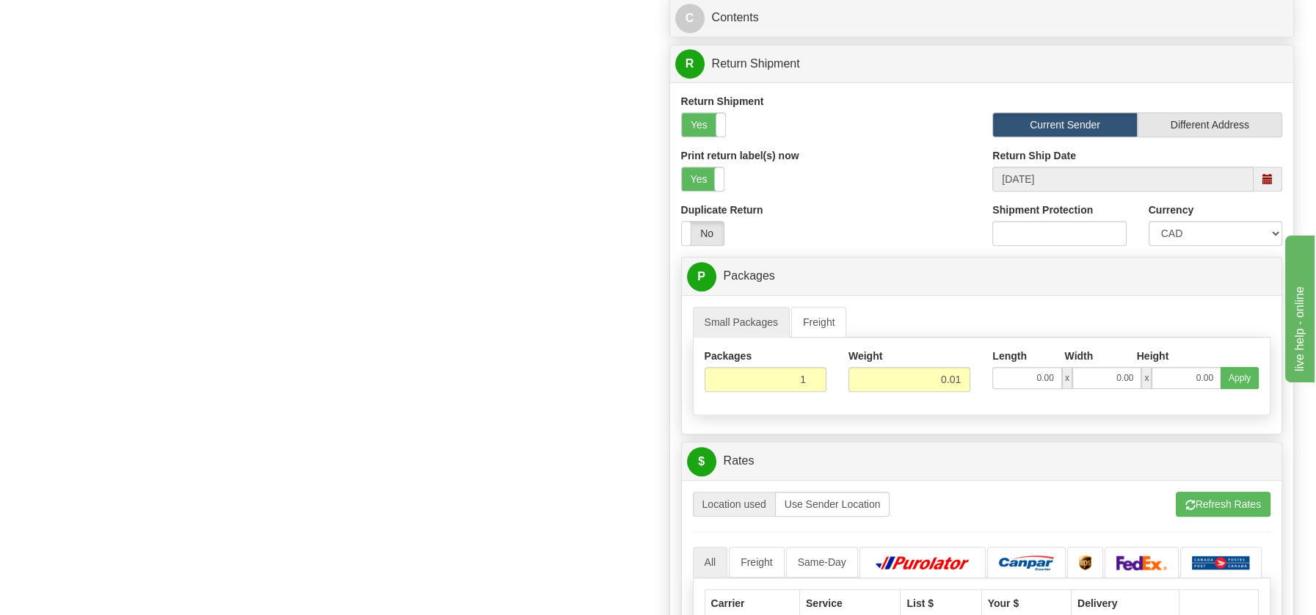
scroll to position [1476, 0]
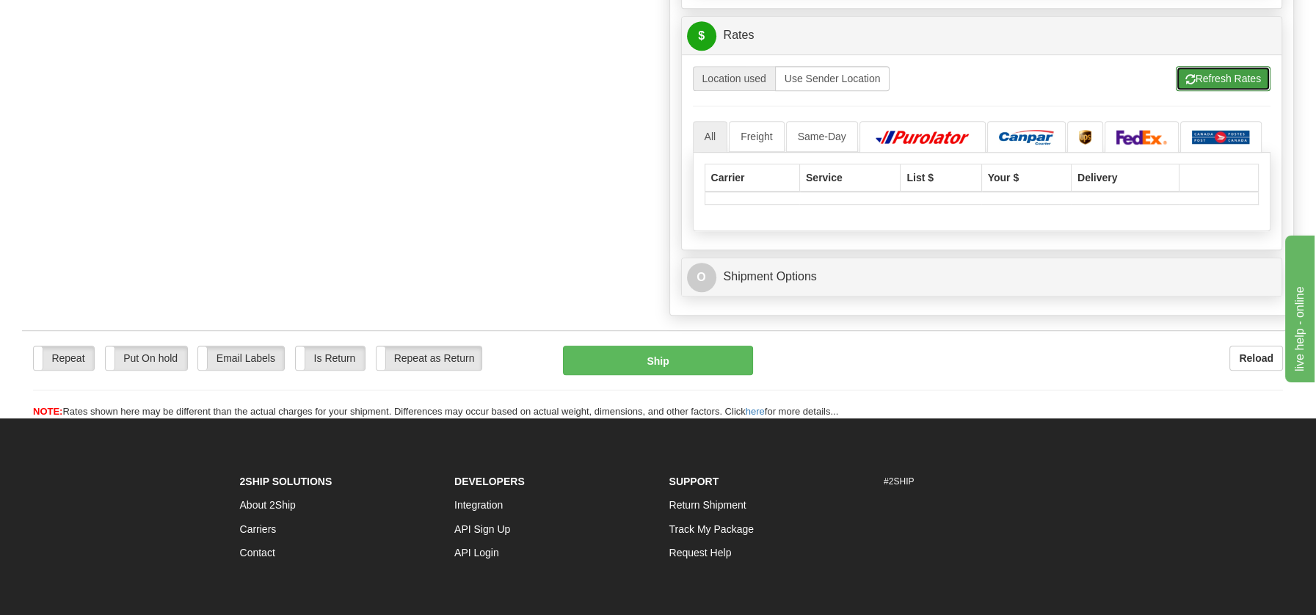
click at [1217, 67] on button "Refresh Rates" at bounding box center [1223, 78] width 95 height 25
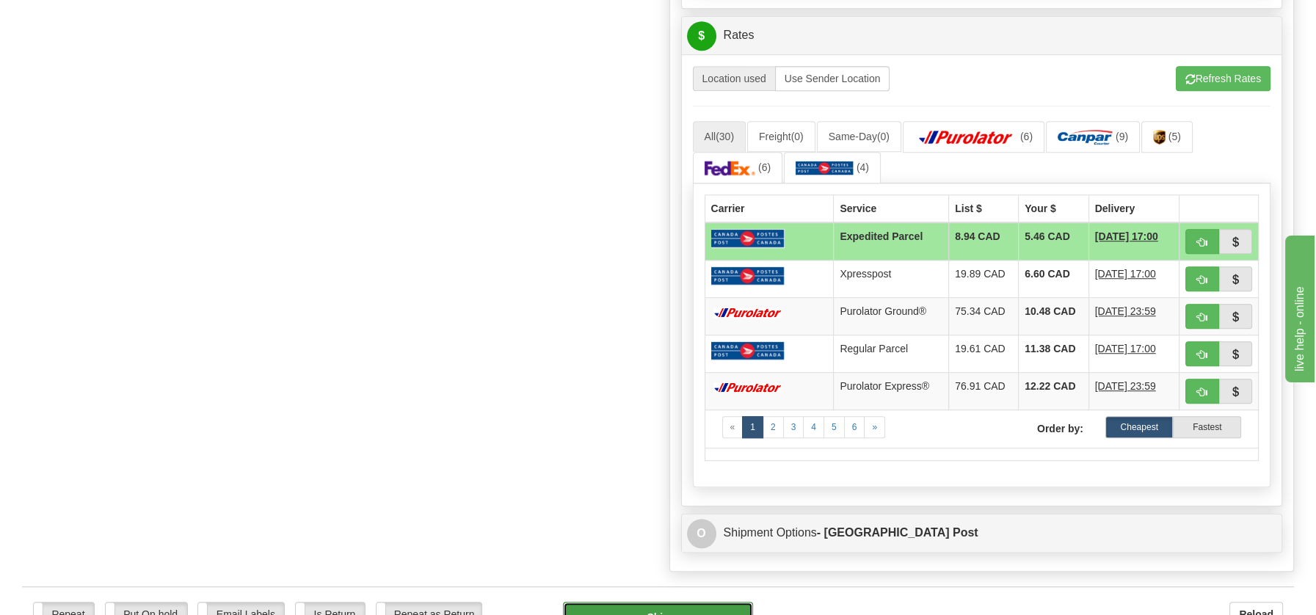
click at [651, 602] on button "Ship" at bounding box center [658, 616] width 190 height 29
type input "DOM.EP"
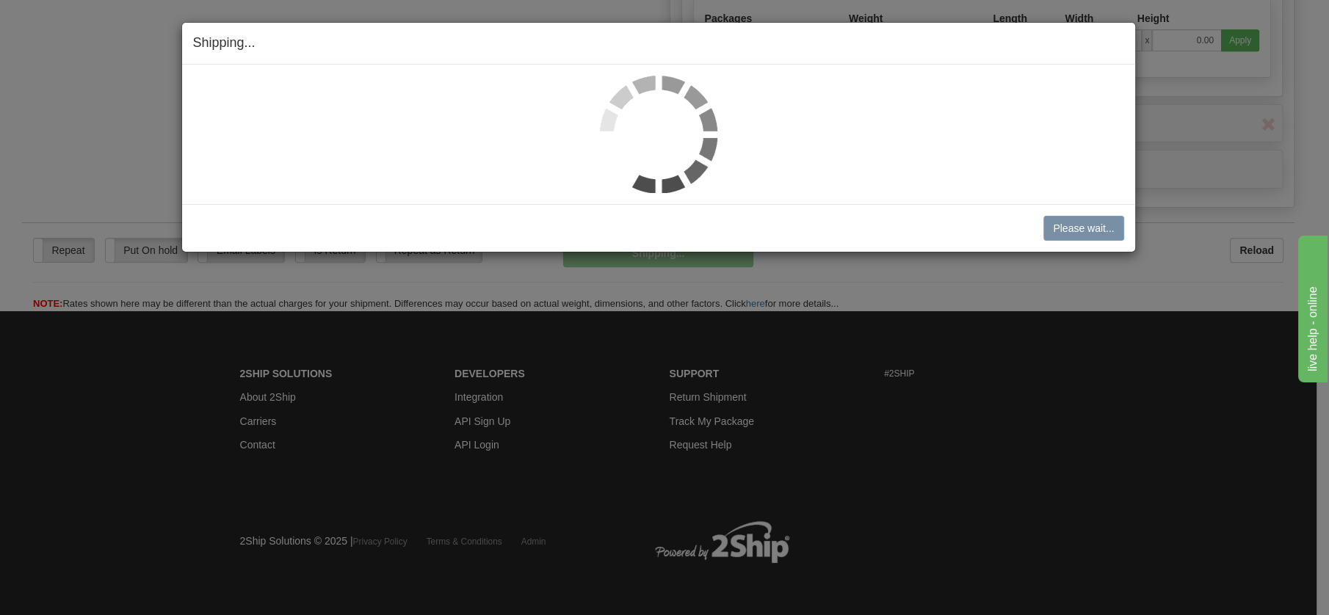
scroll to position [846, 0]
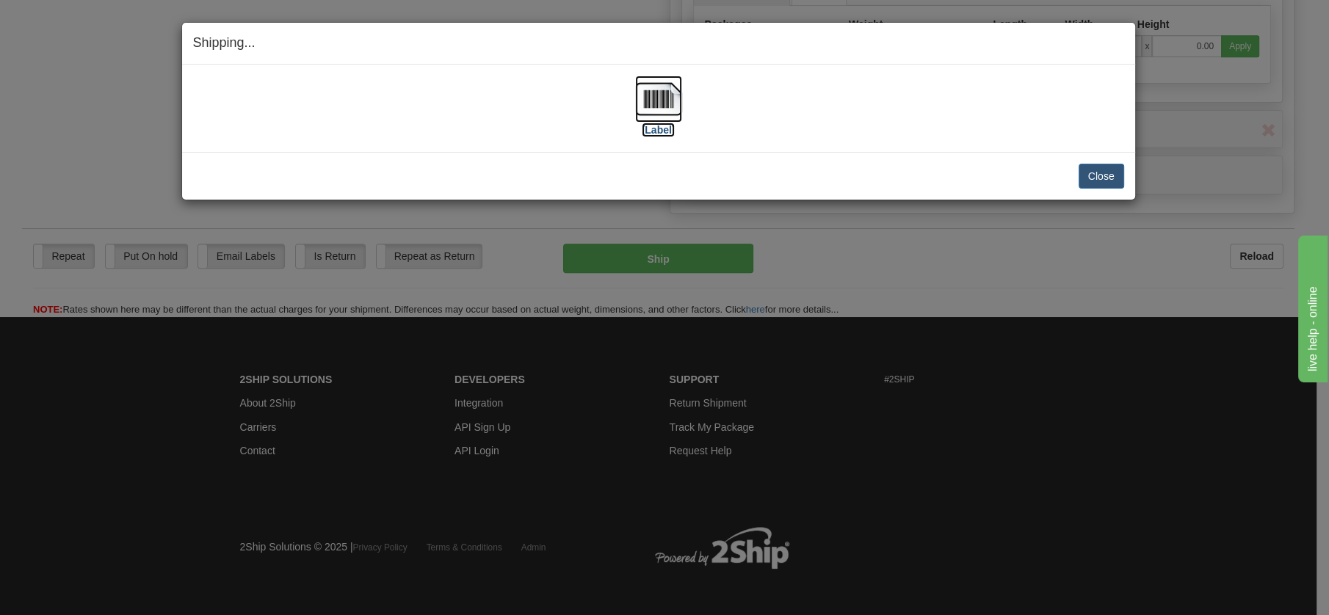
click at [652, 98] on img at bounding box center [658, 99] width 47 height 47
click at [1112, 180] on button "Close" at bounding box center [1102, 176] width 46 height 25
